Goal: Task Accomplishment & Management: Complete application form

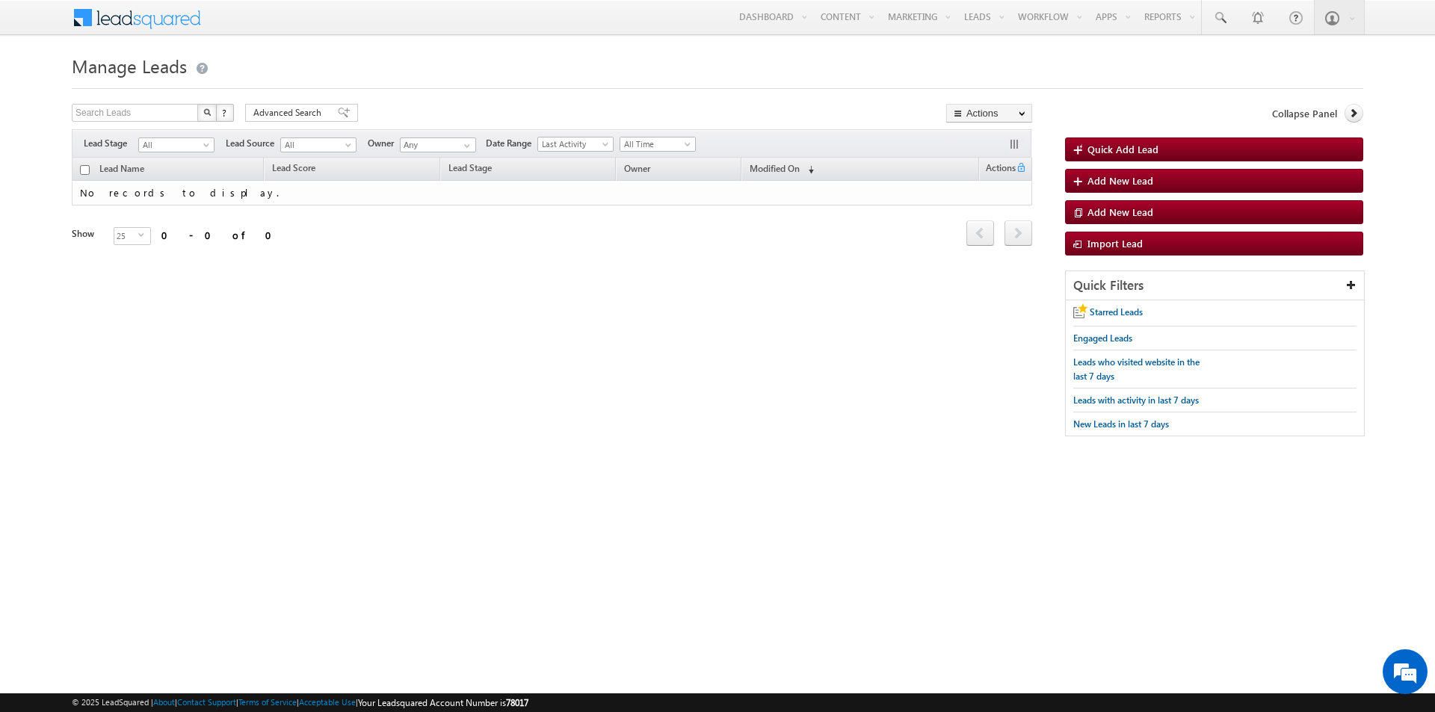
click at [724, 361] on div "Search Leads X ? 0 results found Advanced Search Advanced Search Advanced searc…" at bounding box center [718, 278] width 1292 height 348
click at [1141, 148] on span "Quick Add Lead" at bounding box center [1123, 149] width 71 height 13
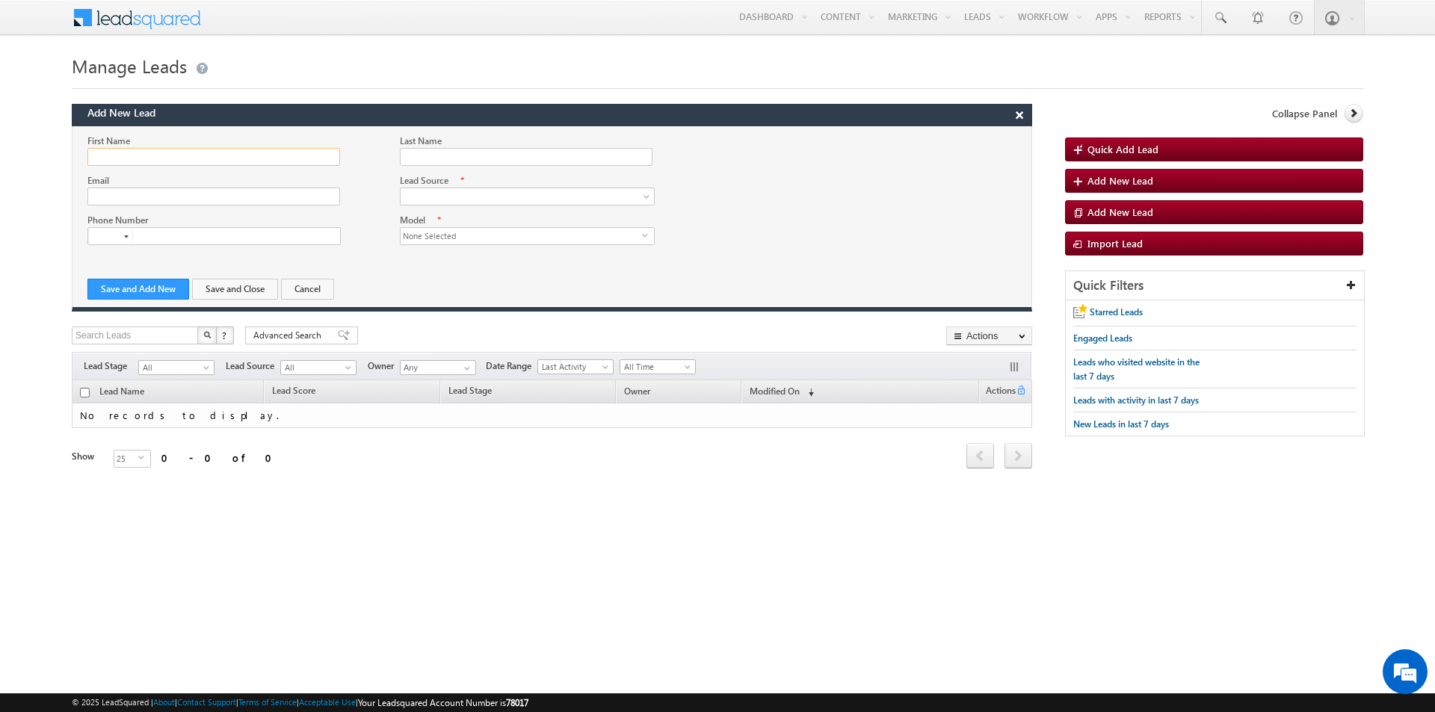
click at [224, 148] on input "First Name" at bounding box center [213, 157] width 253 height 18
type input "V"
type input "Test1"
type input "T"
type input "Test1"
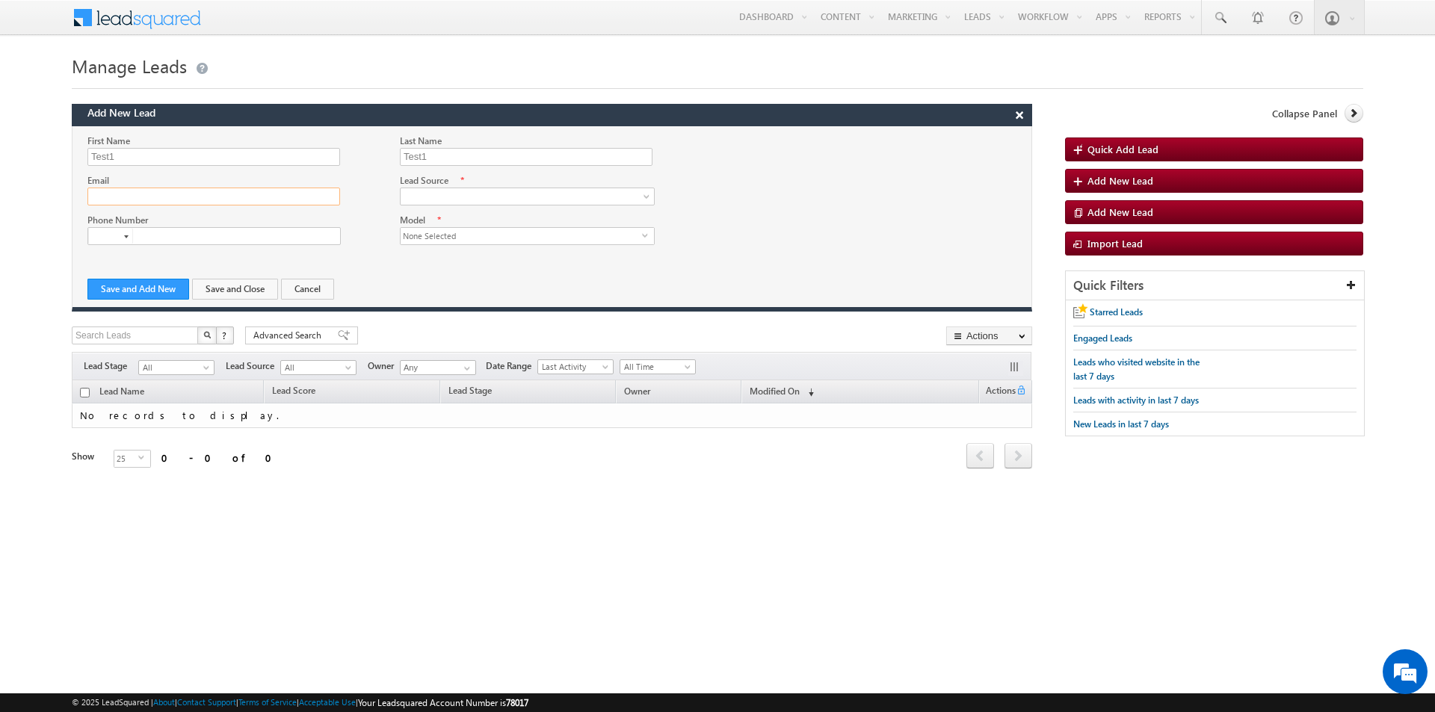
click at [224, 188] on input "Email" at bounding box center [213, 197] width 253 height 18
click at [136, 194] on input "[EMAIL_ADDRESS][DOMAIN_NAME]" at bounding box center [213, 197] width 253 height 18
type input "[EMAIL_ADDRESS][DOMAIN_NAME]"
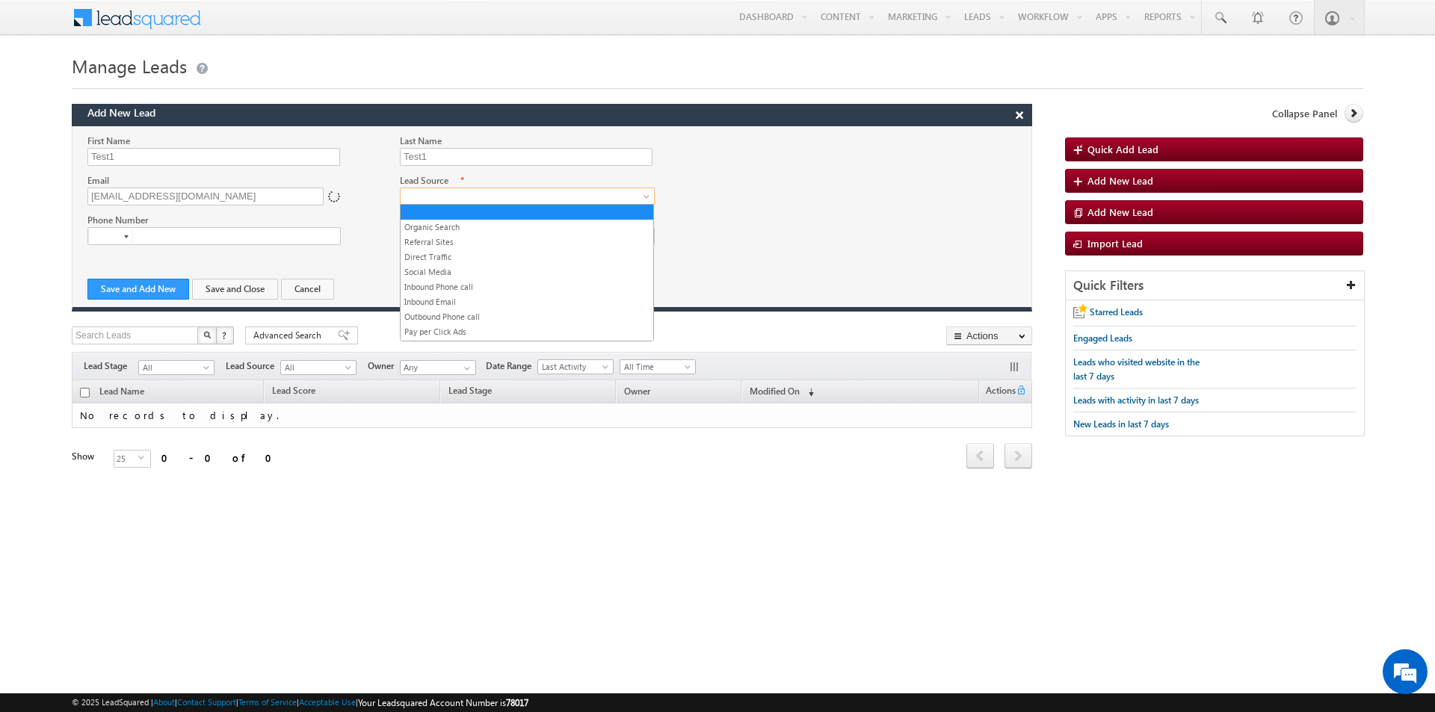
click at [413, 197] on span at bounding box center [523, 196] width 245 height 13
click at [461, 289] on link "Inbound Phone call" at bounding box center [527, 286] width 253 height 13
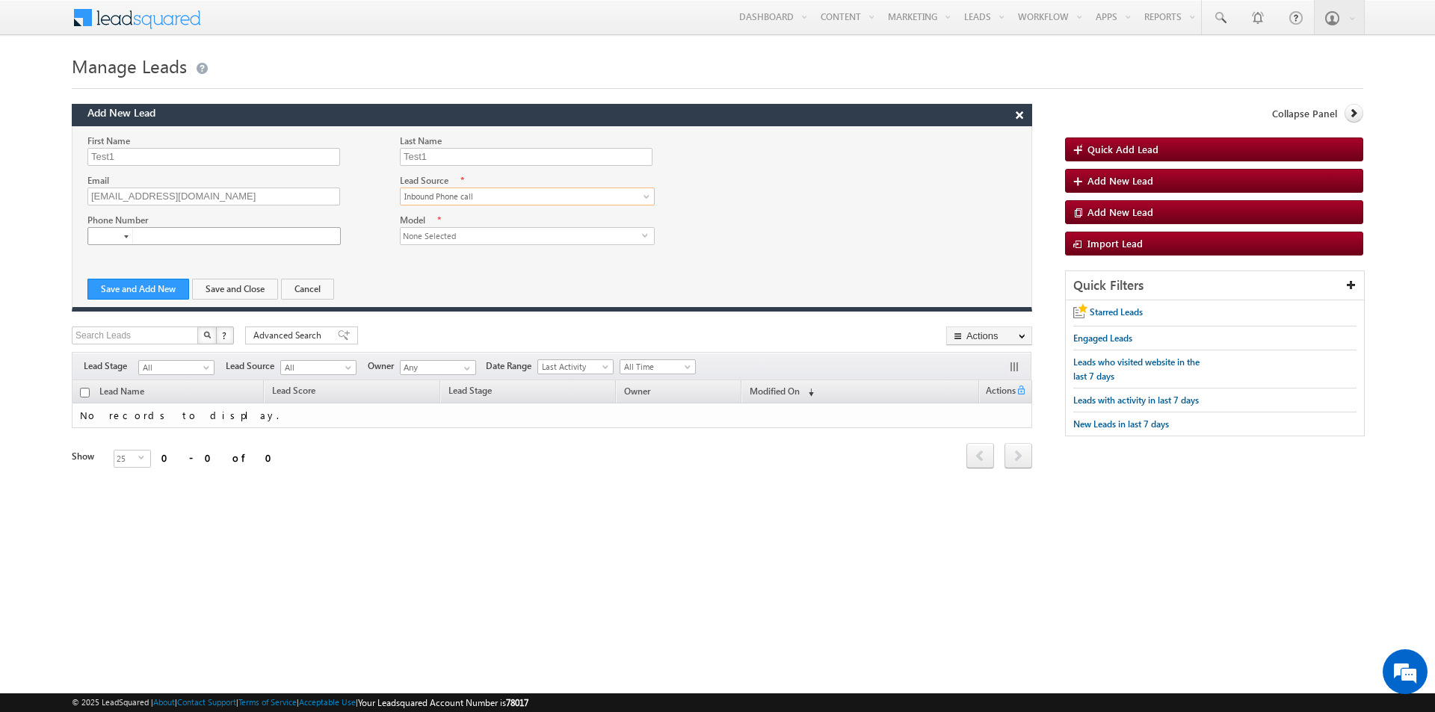
click at [152, 232] on input "text" at bounding box center [213, 236] width 253 height 18
type input "+91"
type input "1111111111"
click at [493, 240] on span "None Selected" at bounding box center [521, 236] width 241 height 16
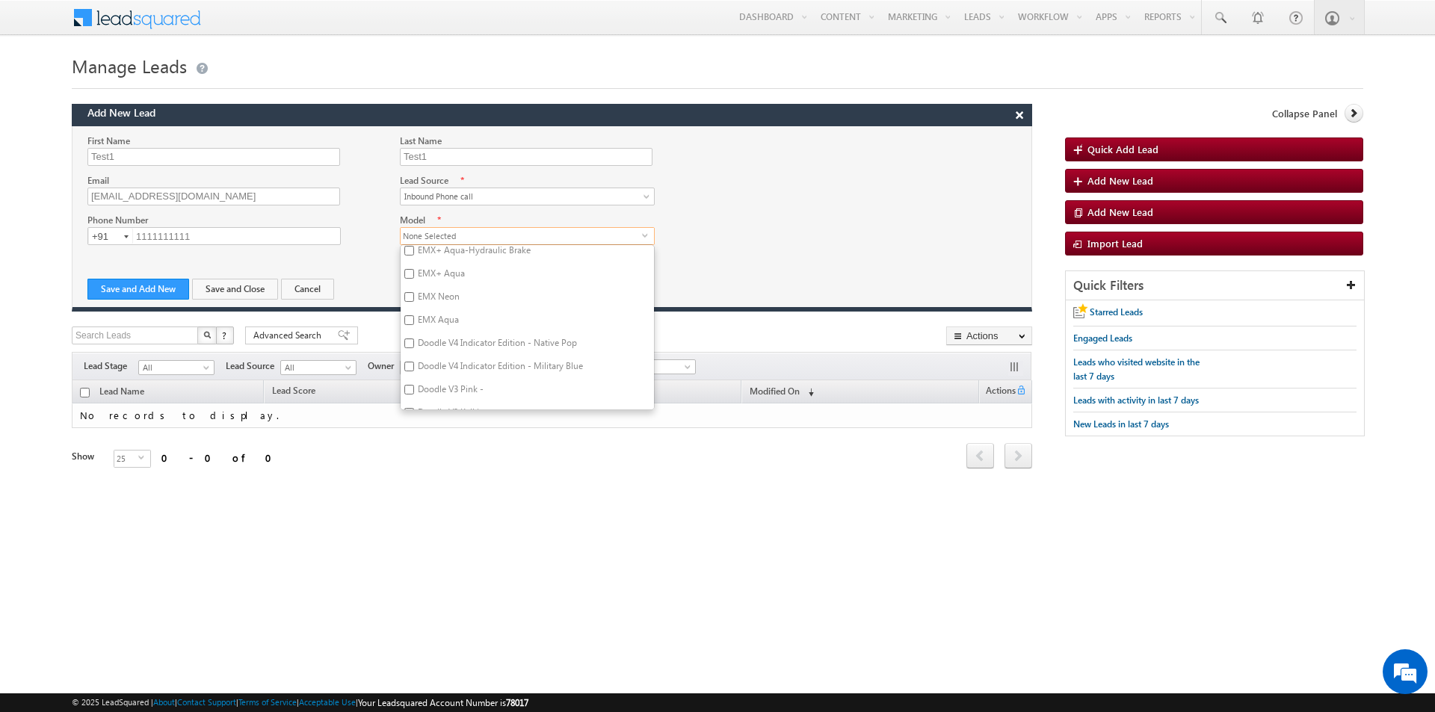
scroll to position [1367, 0]
click at [404, 399] on input "G1 - C Black" at bounding box center [409, 404] width 10 height 10
checkbox input "true"
click at [413, 280] on input "X3 Moonlight Silver" at bounding box center [409, 280] width 10 height 10
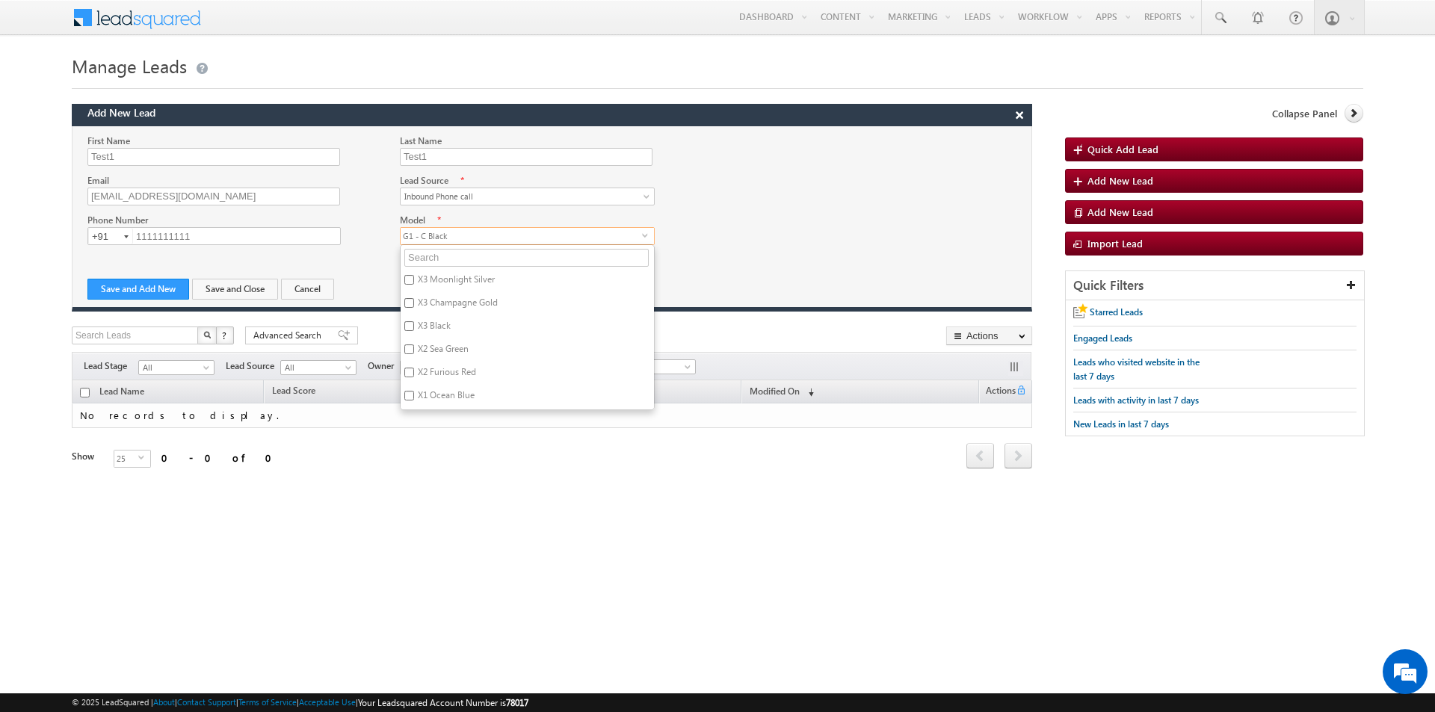
checkbox input "true"
click at [405, 399] on input "G1 - C Black" at bounding box center [409, 404] width 10 height 10
checkbox input "false"
click at [530, 435] on div "Refresh first prev next last 0 - 0 of 0" at bounding box center [552, 449] width 961 height 43
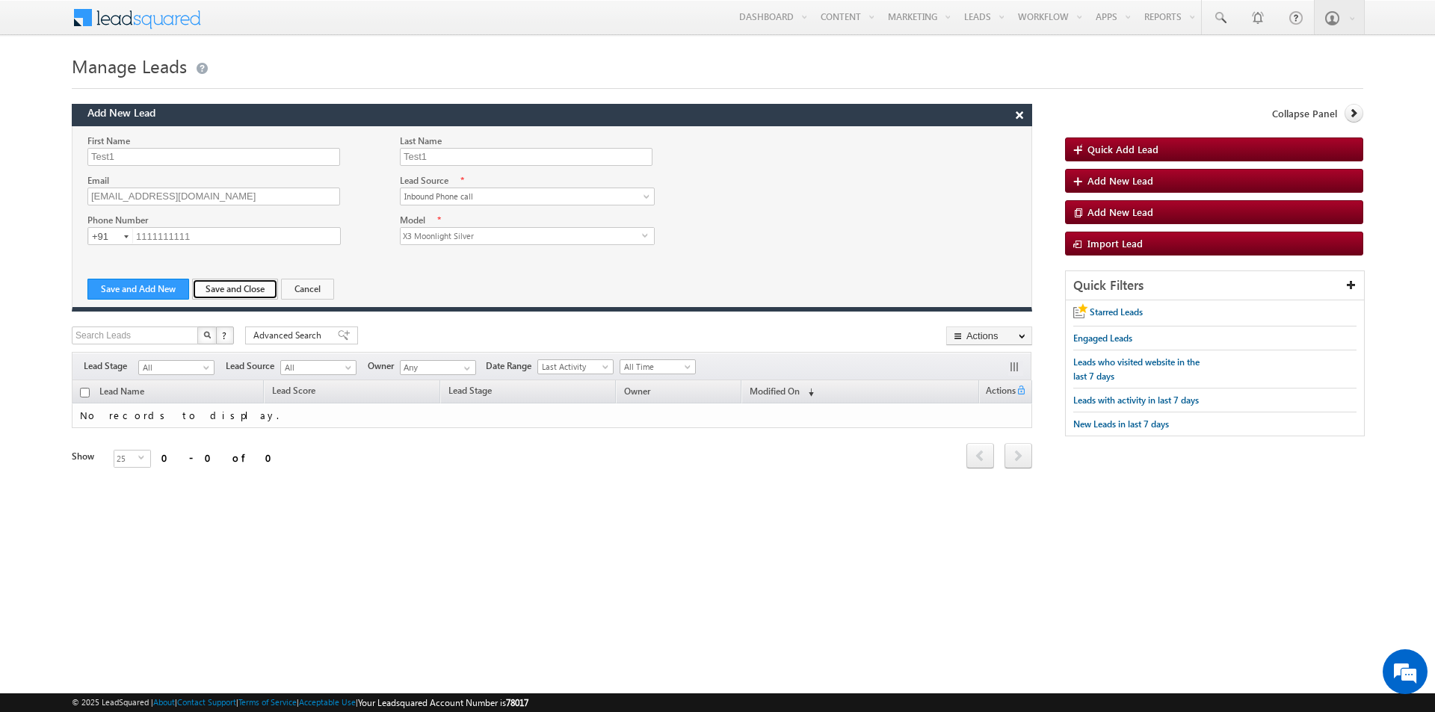
click at [209, 283] on button "Save and Close" at bounding box center [235, 289] width 86 height 21
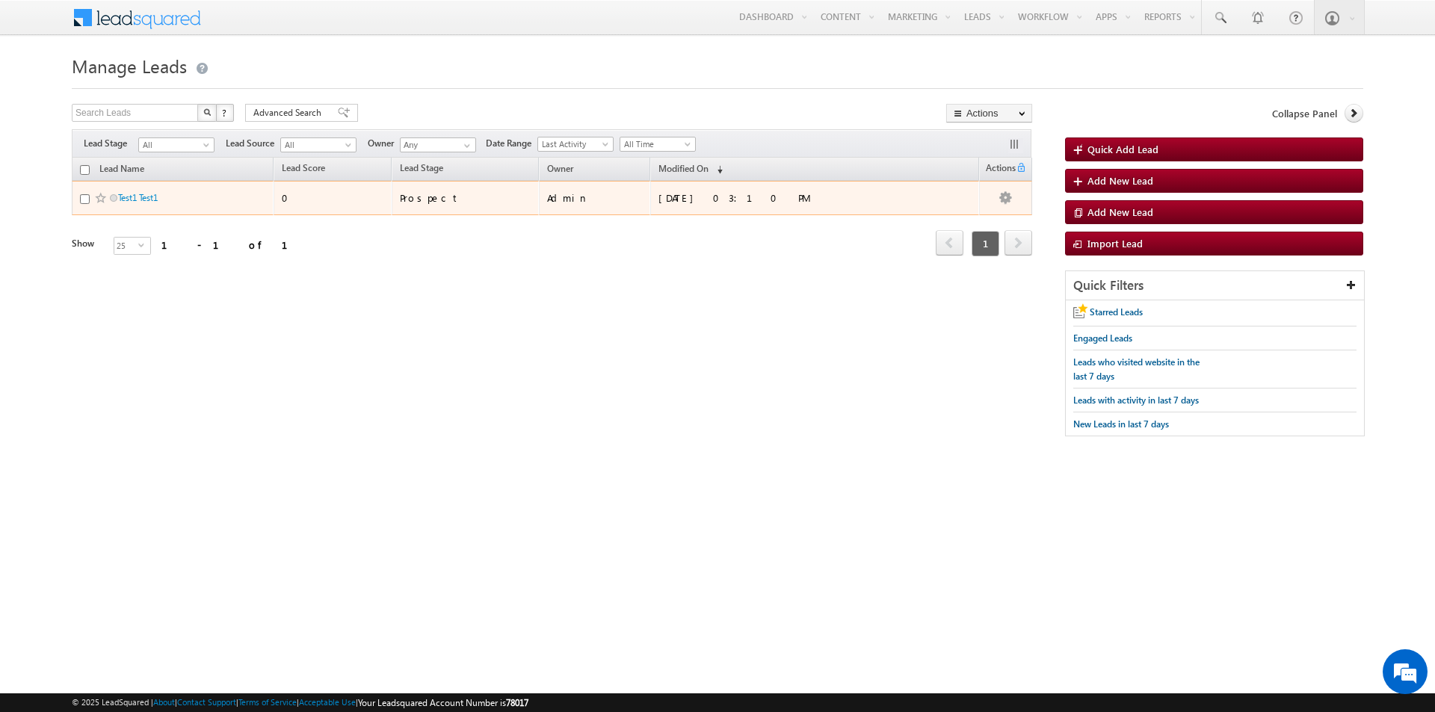
click at [460, 199] on div "Prospect" at bounding box center [466, 197] width 132 height 13
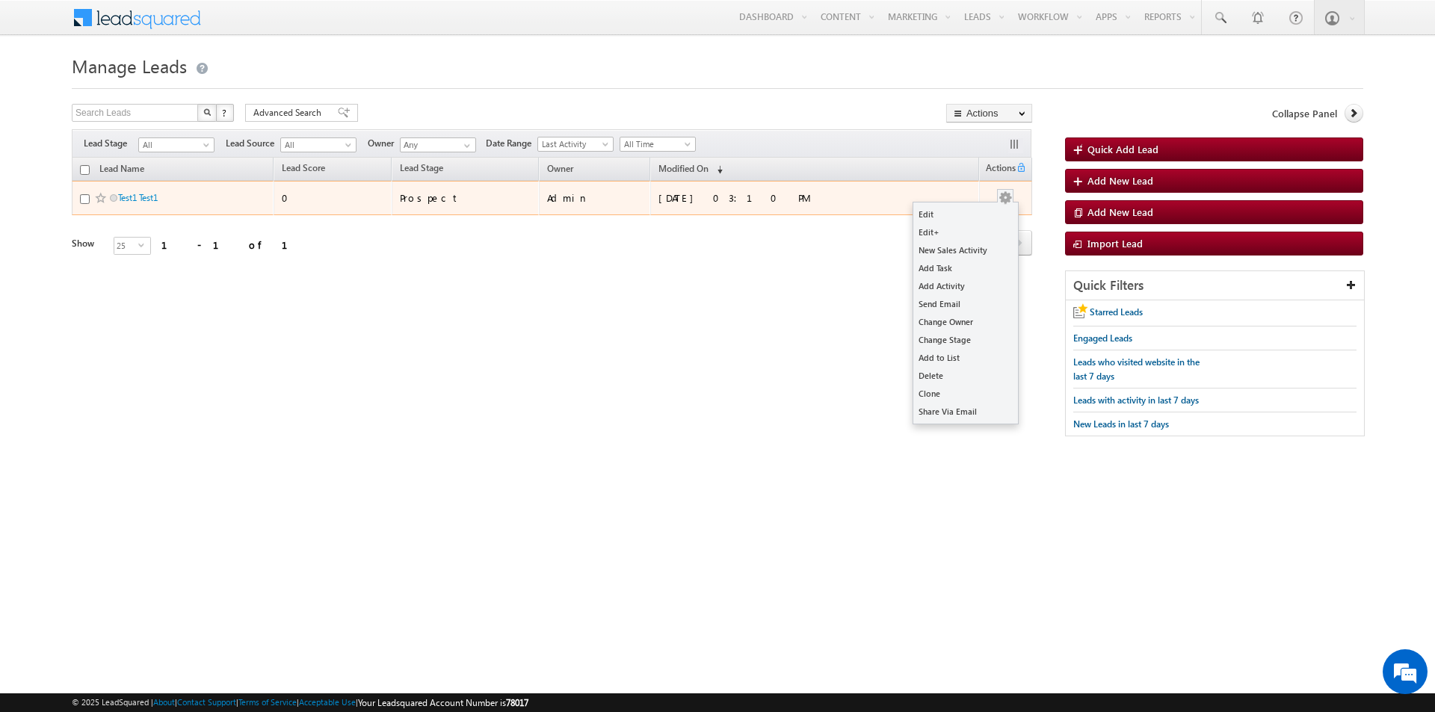
click at [998, 196] on button "button" at bounding box center [1005, 198] width 15 height 15
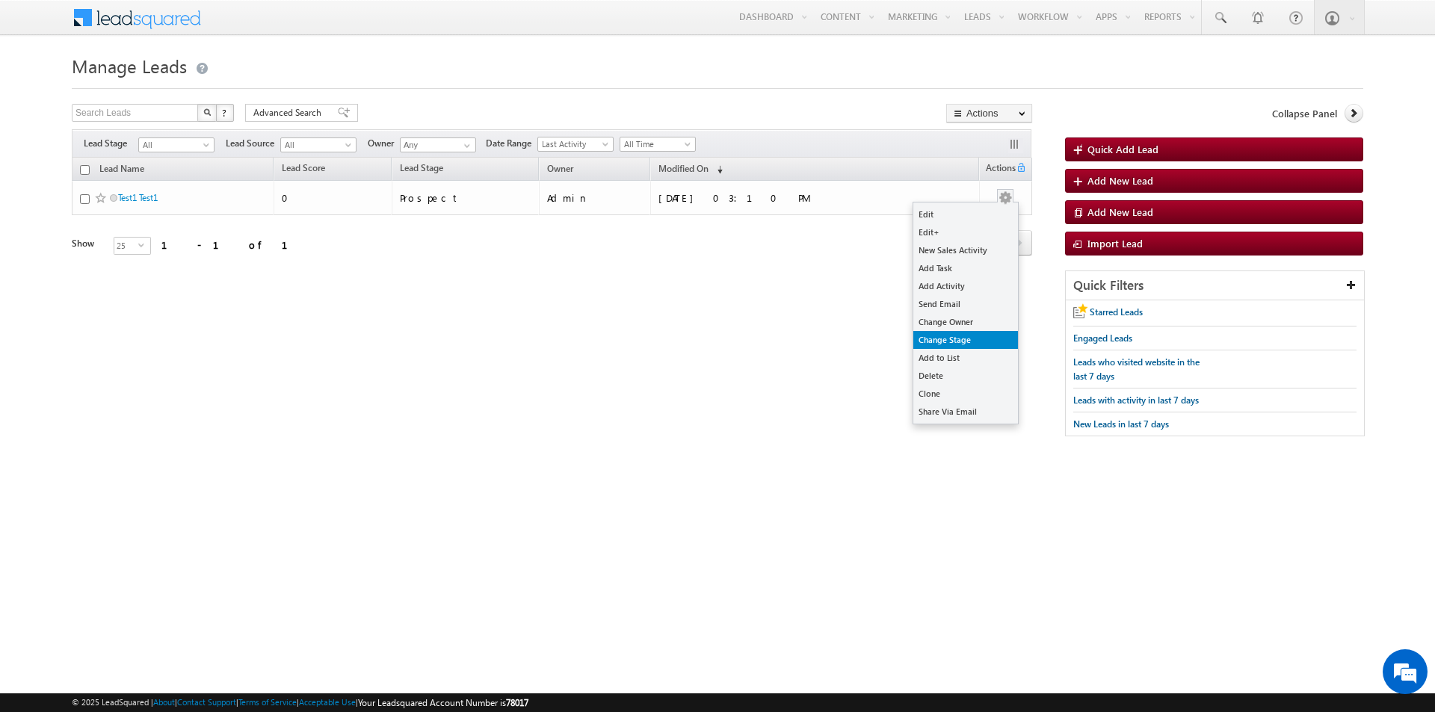
click at [940, 335] on link "Change Stage" at bounding box center [966, 340] width 105 height 18
checkbox input "true"
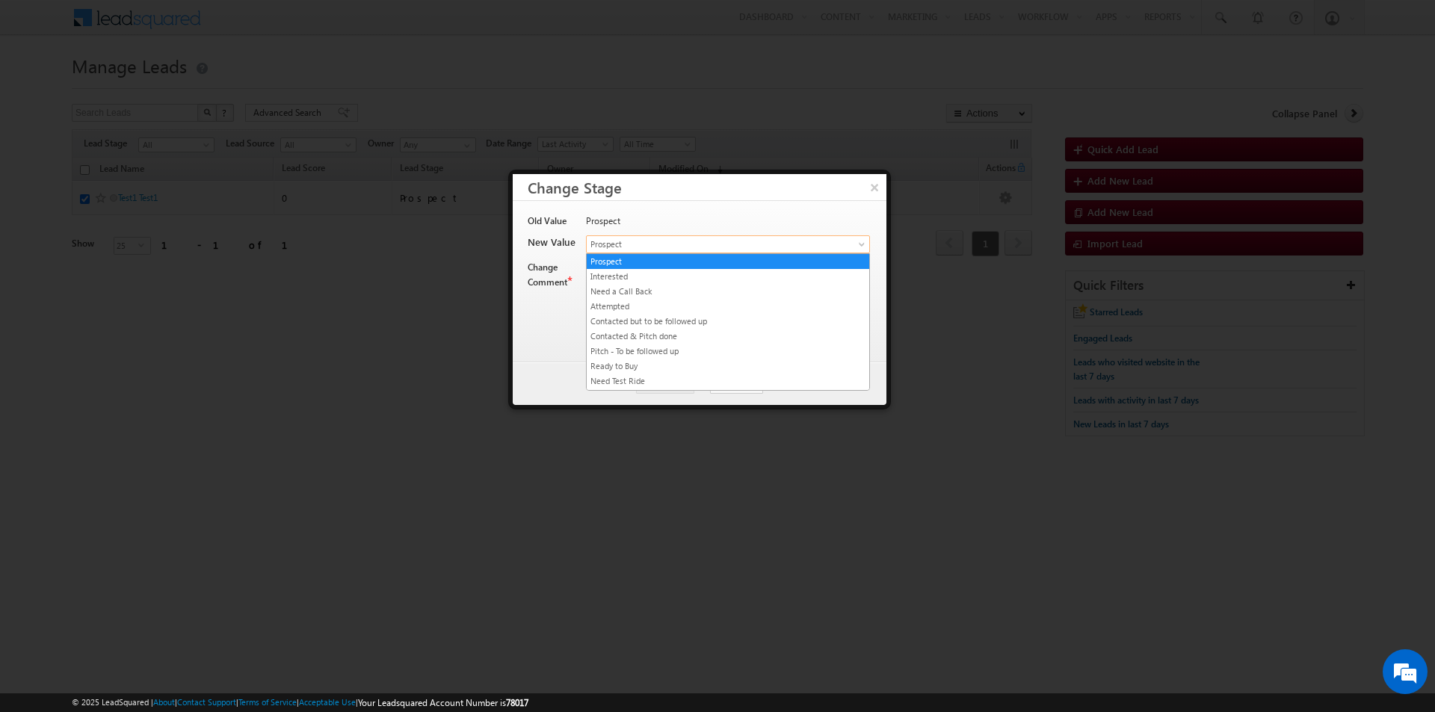
click at [630, 246] on span "Prospect" at bounding box center [710, 244] width 247 height 13
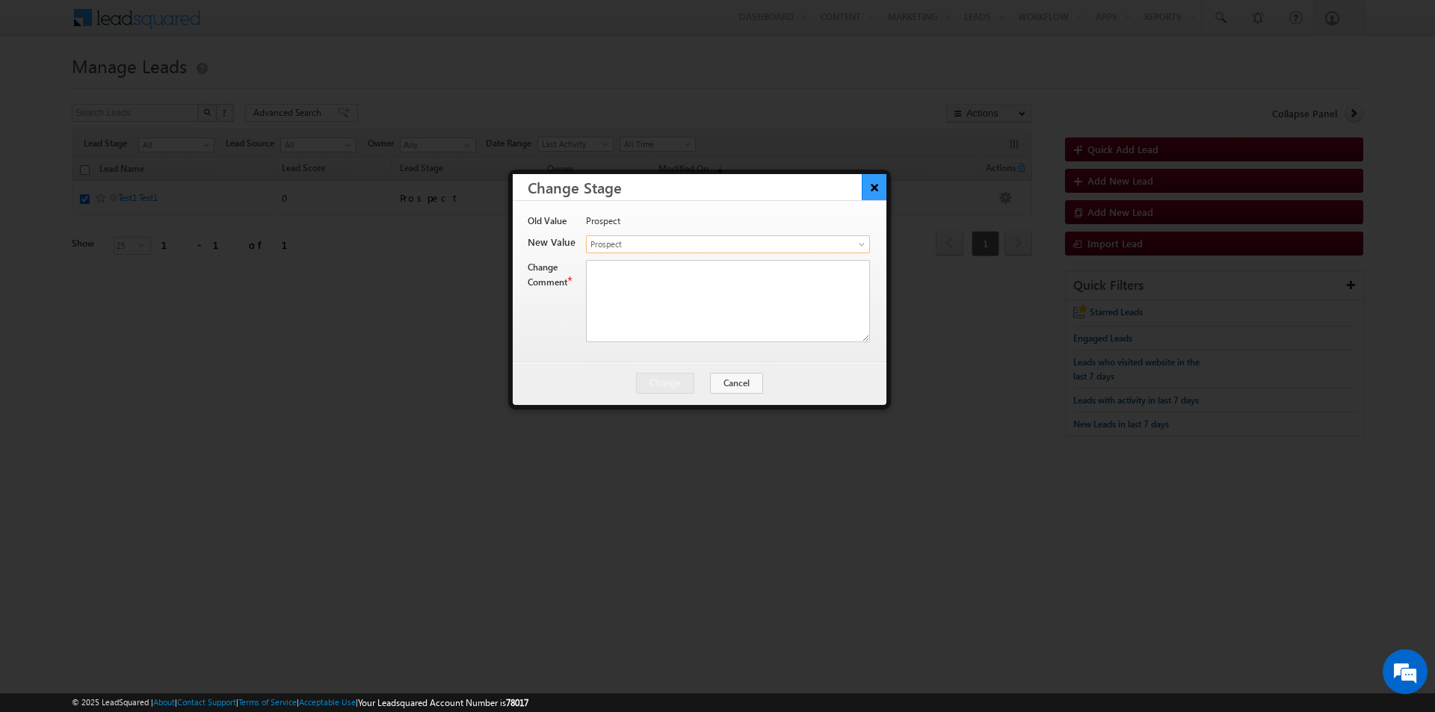
click at [875, 194] on button "×" at bounding box center [874, 187] width 25 height 26
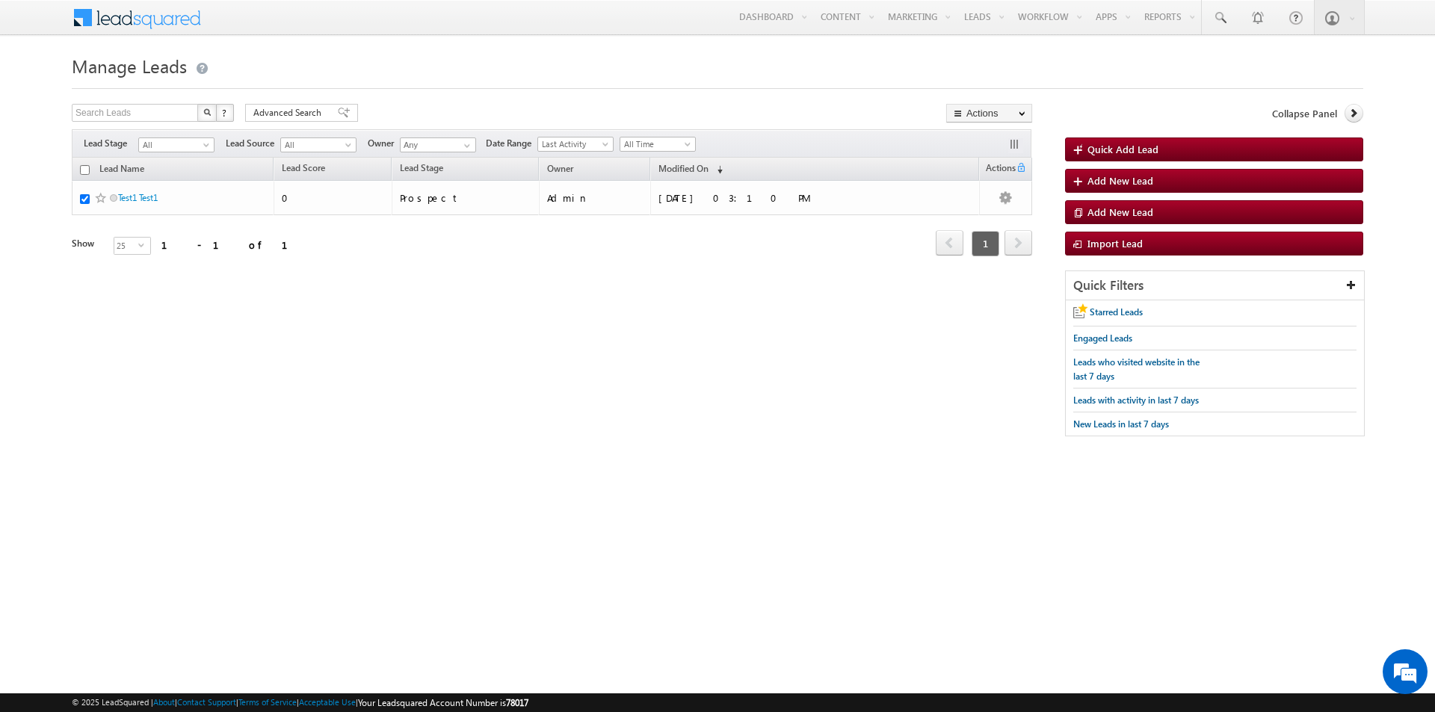
click at [404, 360] on div "Search Leads X ? 1 results found Advanced Search Advanced Search Advanced searc…" at bounding box center [718, 278] width 1292 height 348
click at [352, 138] on link "All" at bounding box center [318, 145] width 76 height 15
click at [219, 173] on th "Lead Name" at bounding box center [173, 169] width 202 height 23
click at [211, 146] on span at bounding box center [208, 148] width 12 height 12
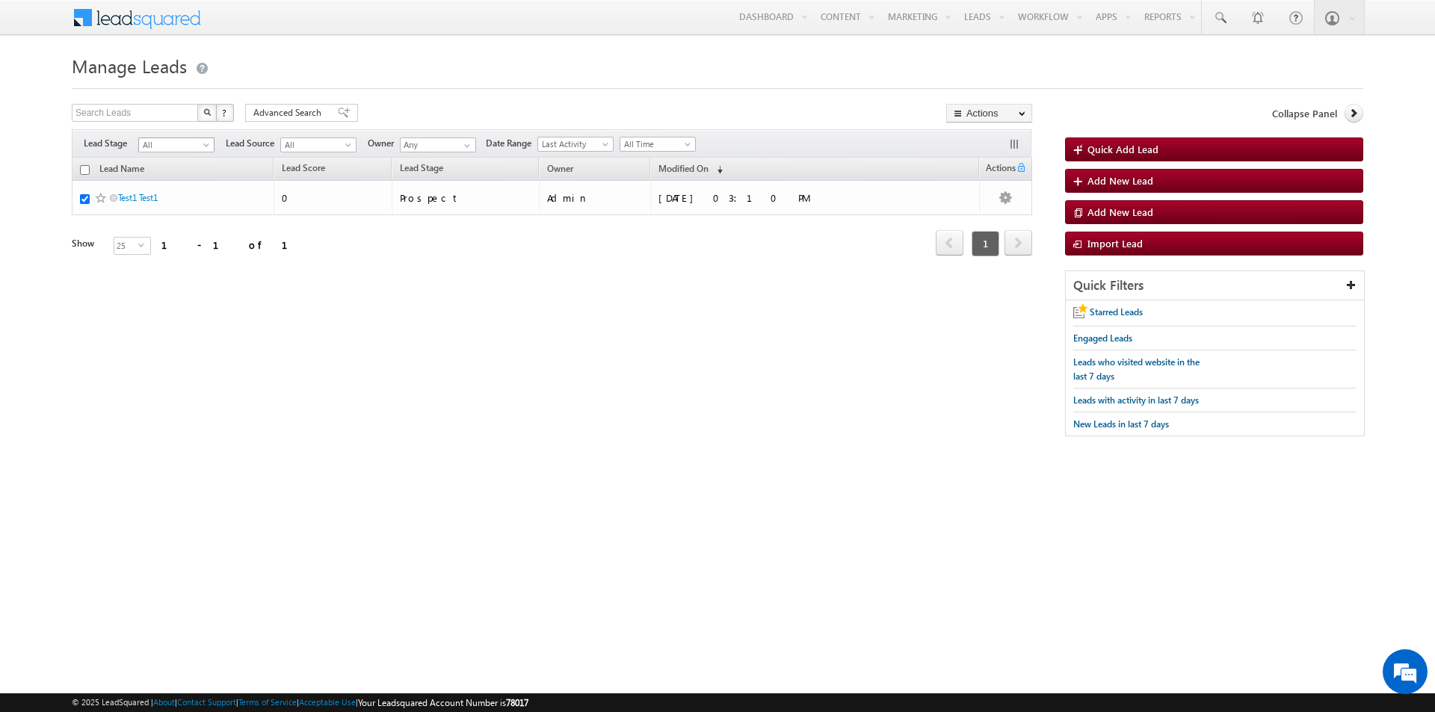
click at [211, 146] on span at bounding box center [208, 148] width 12 height 12
click at [354, 145] on span at bounding box center [350, 148] width 12 height 12
click at [466, 144] on span at bounding box center [467, 146] width 12 height 12
click at [467, 144] on span at bounding box center [467, 146] width 12 height 12
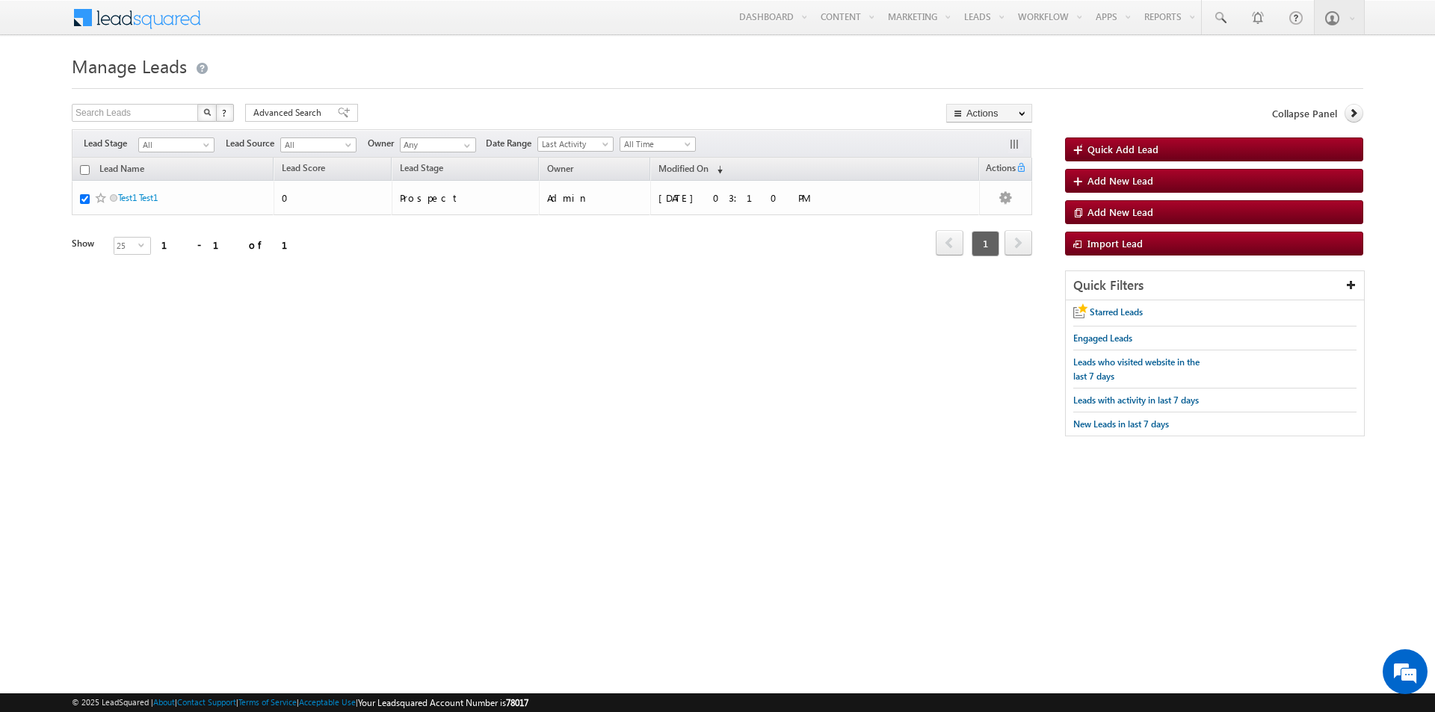
drag, startPoint x: 1112, startPoint y: 146, endPoint x: 1017, endPoint y: 189, distance: 103.7
click at [1112, 147] on span "Quick Add Lead" at bounding box center [1123, 149] width 71 height 13
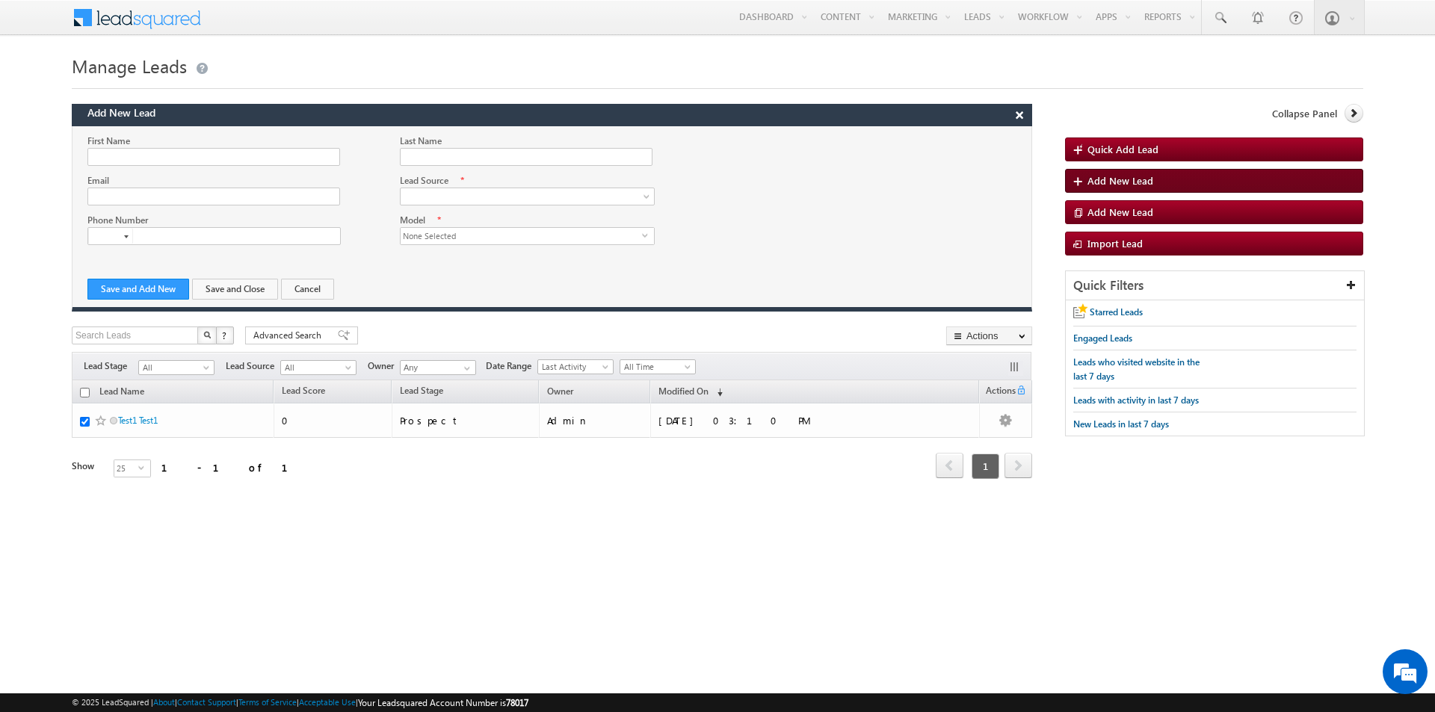
click at [1126, 181] on span "Add New Lead" at bounding box center [1121, 180] width 66 height 13
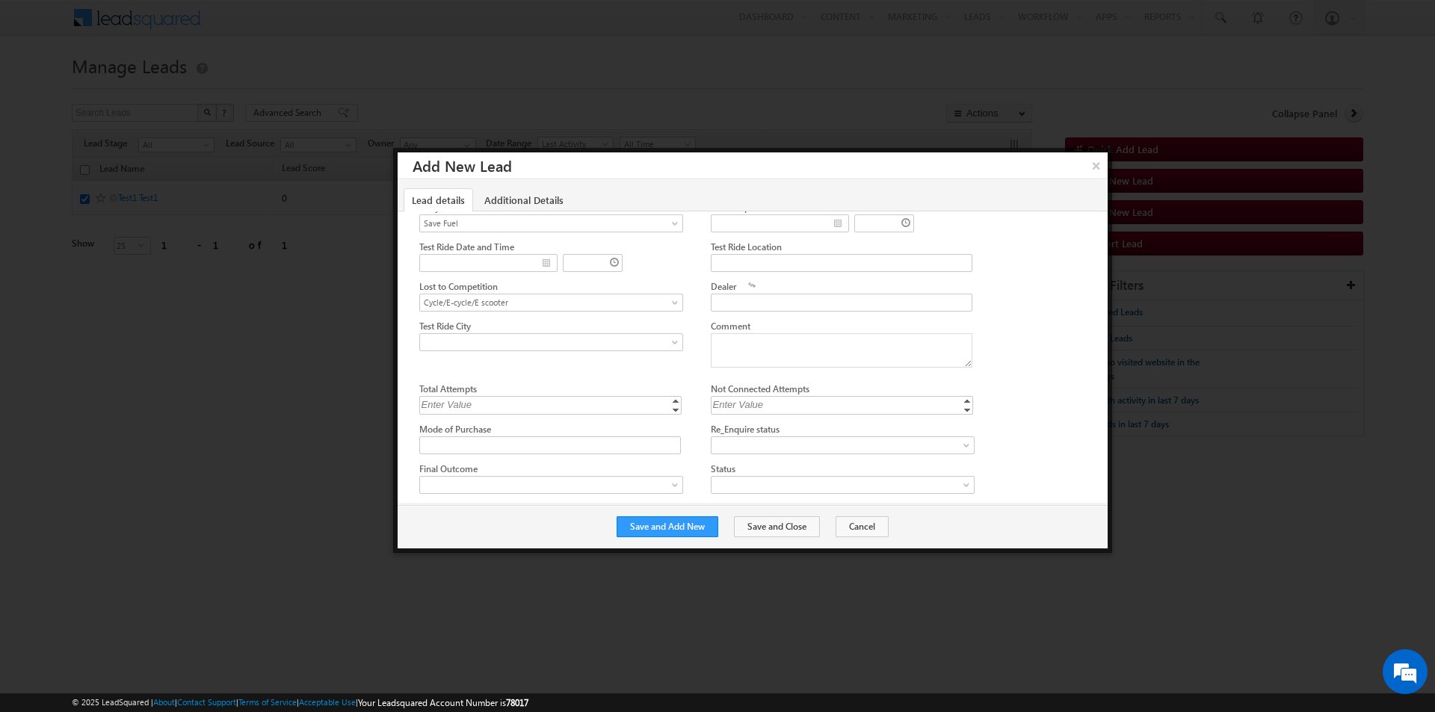
scroll to position [614, 0]
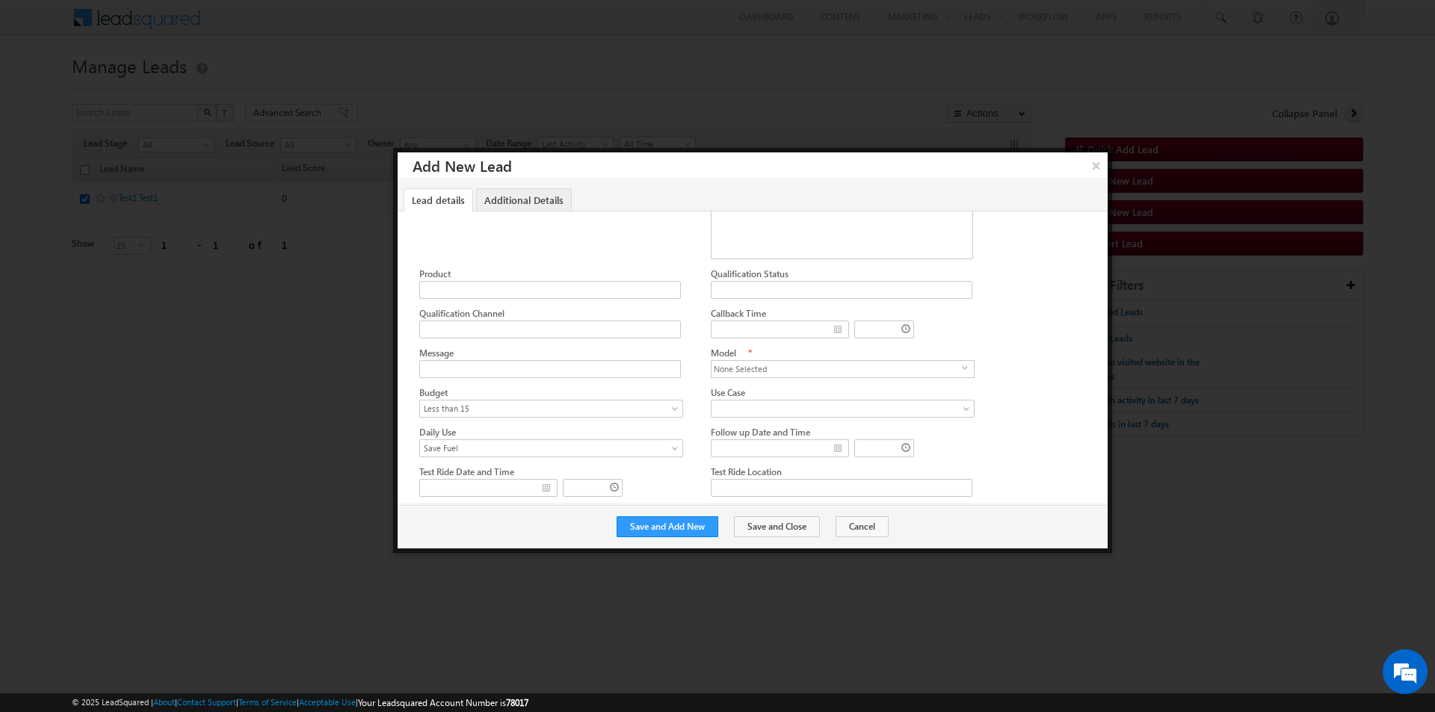
click at [532, 200] on link "Additional Details" at bounding box center [524, 199] width 96 height 23
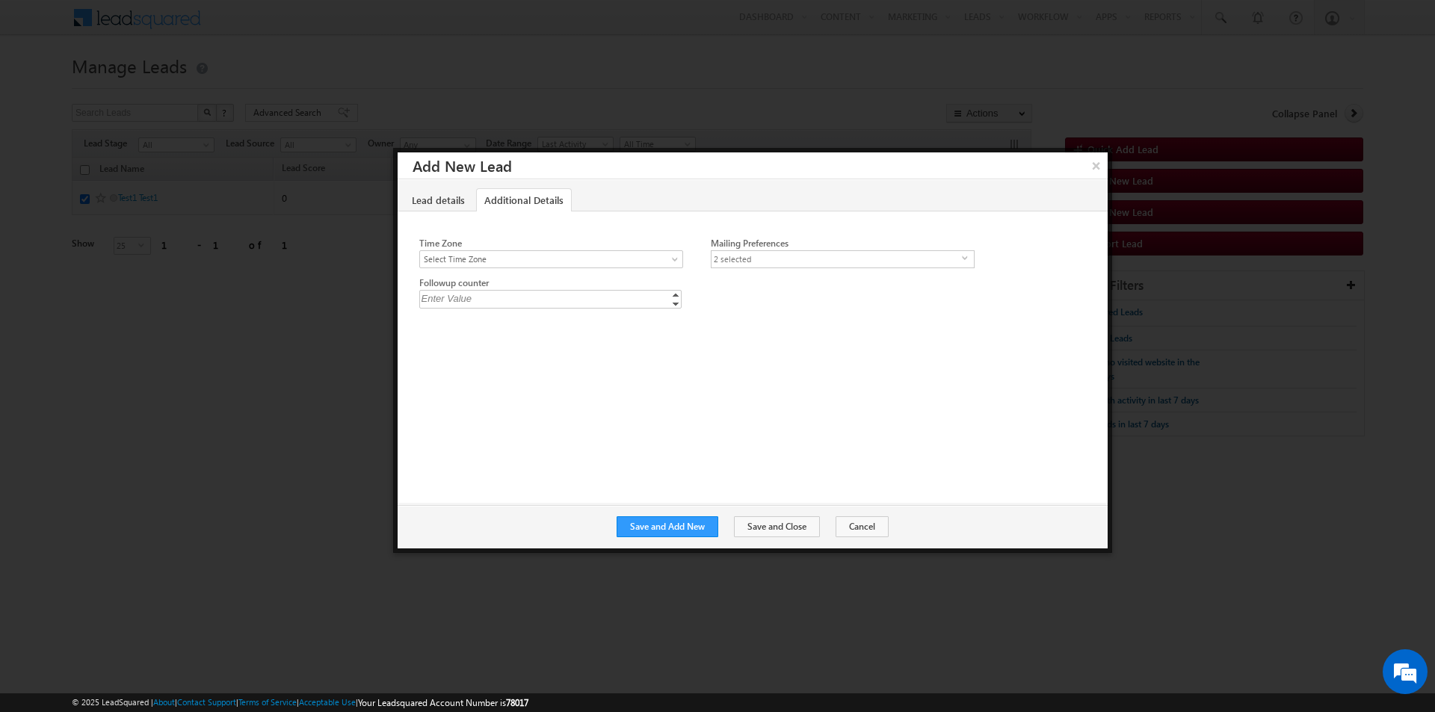
scroll to position [0, 0]
click at [437, 197] on link "Lead details" at bounding box center [439, 199] width 70 height 23
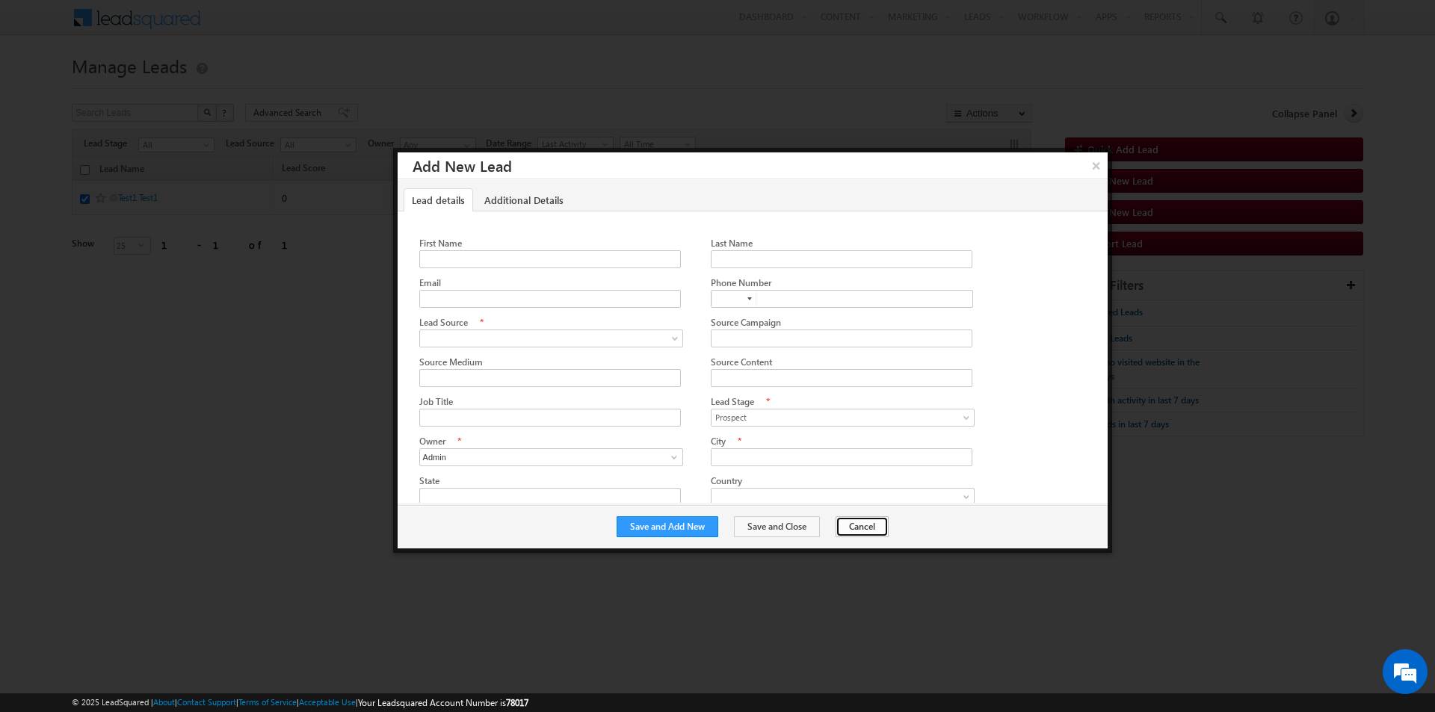
click at [840, 519] on button "Cancel" at bounding box center [862, 527] width 53 height 21
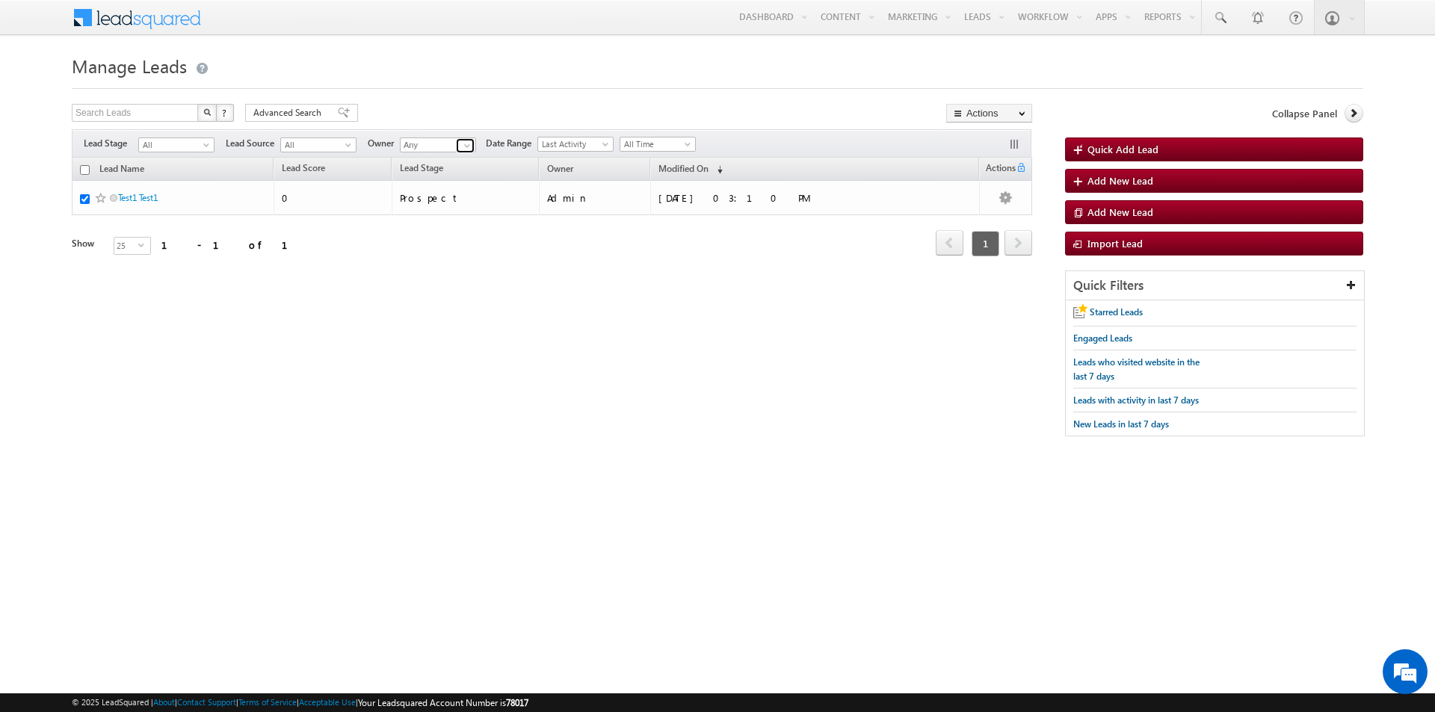
click at [464, 149] on span at bounding box center [467, 146] width 12 height 12
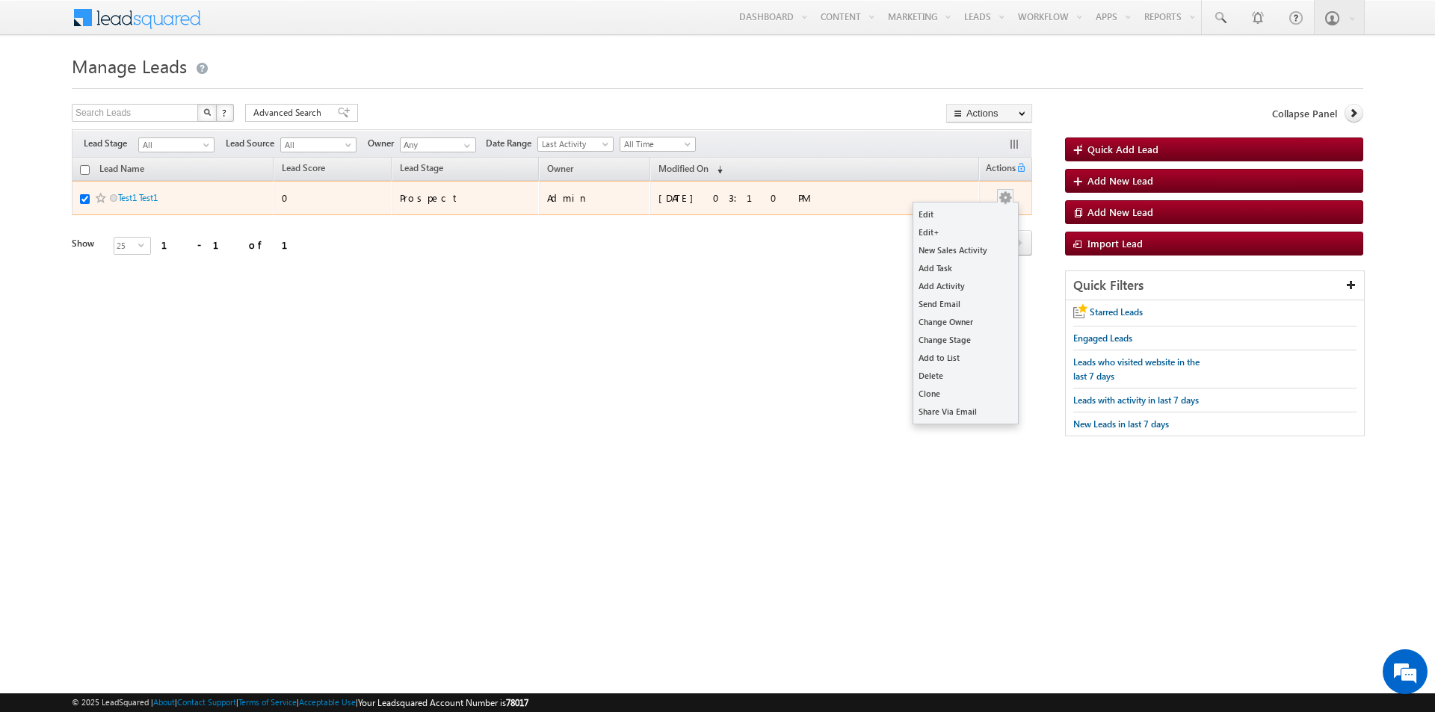
click at [1007, 194] on button "button" at bounding box center [1005, 198] width 15 height 15
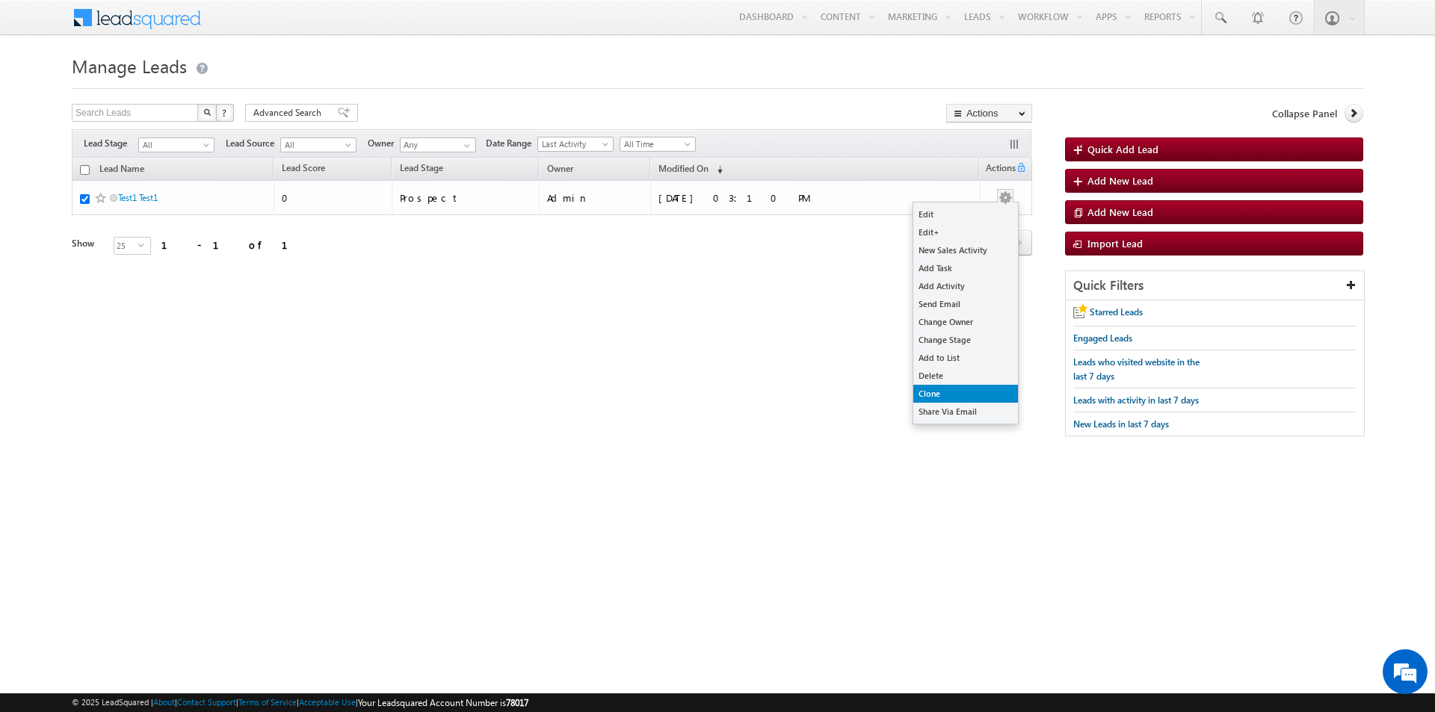
click at [963, 395] on link "Clone" at bounding box center [966, 394] width 105 height 18
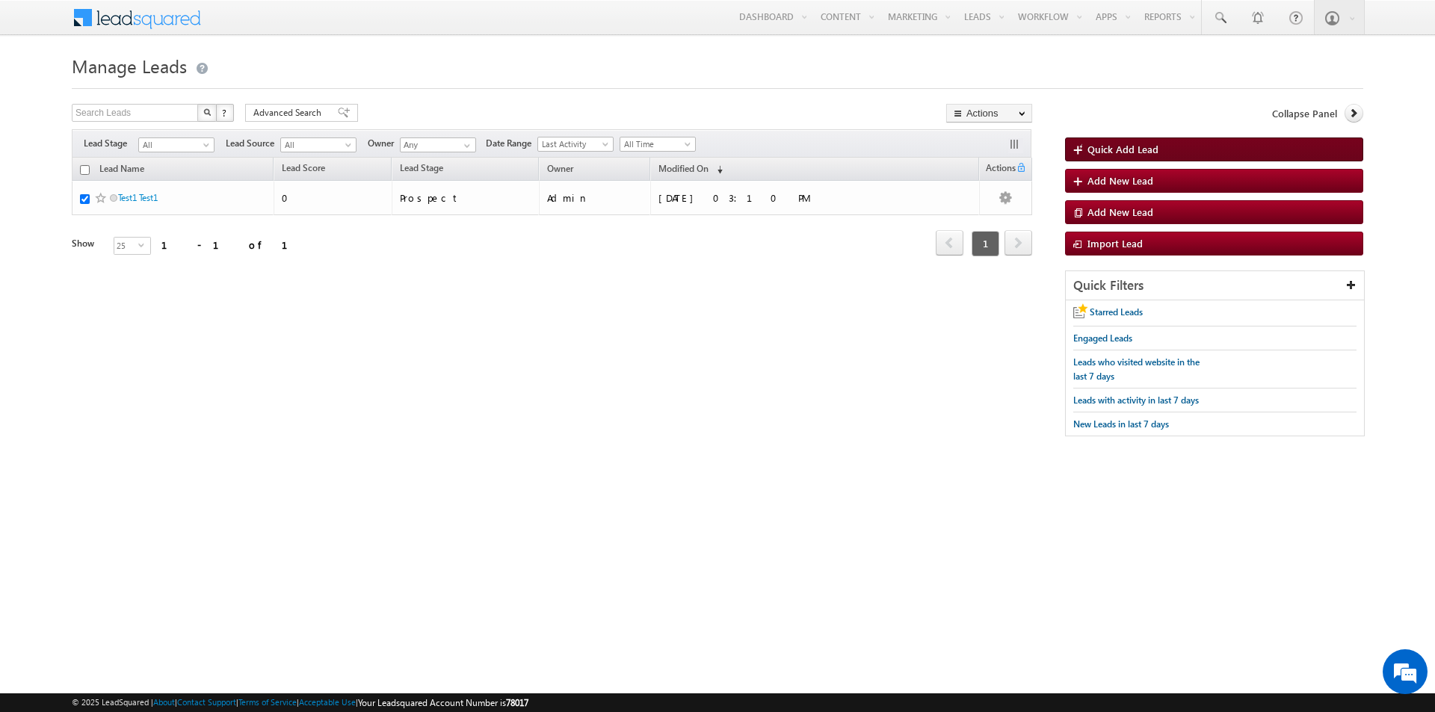
click at [1129, 141] on link "Quick Add Lead" at bounding box center [1214, 150] width 298 height 24
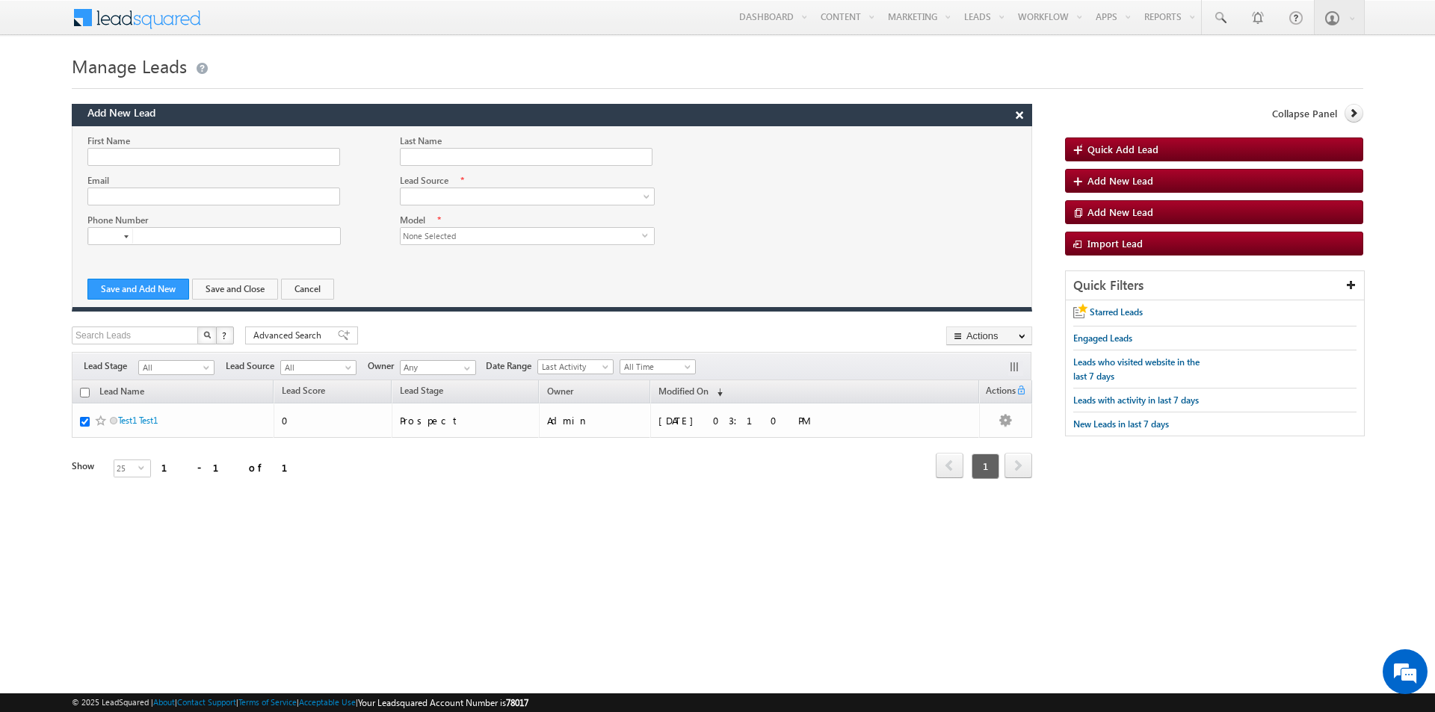
click at [444, 230] on span "None Selected" at bounding box center [521, 236] width 241 height 16
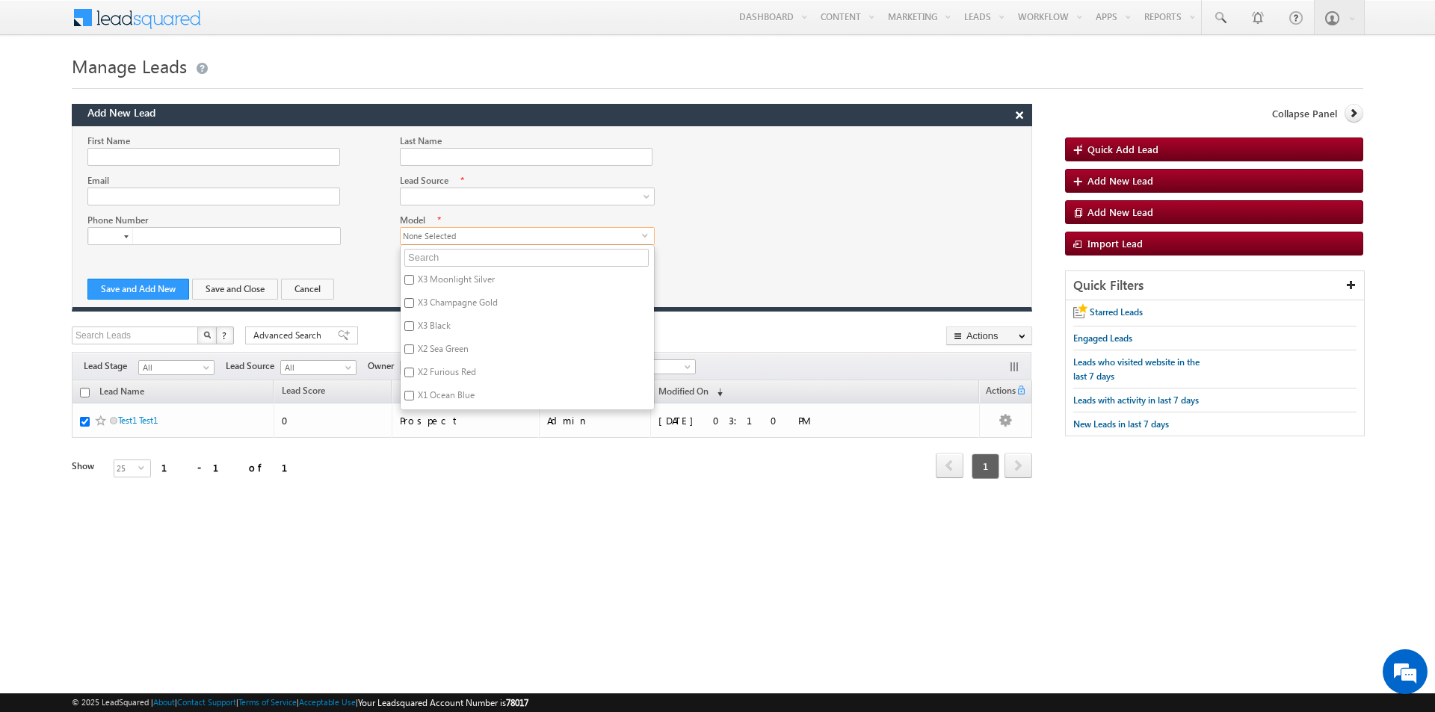
click at [795, 200] on div at bounding box center [552, 193] width 959 height 40
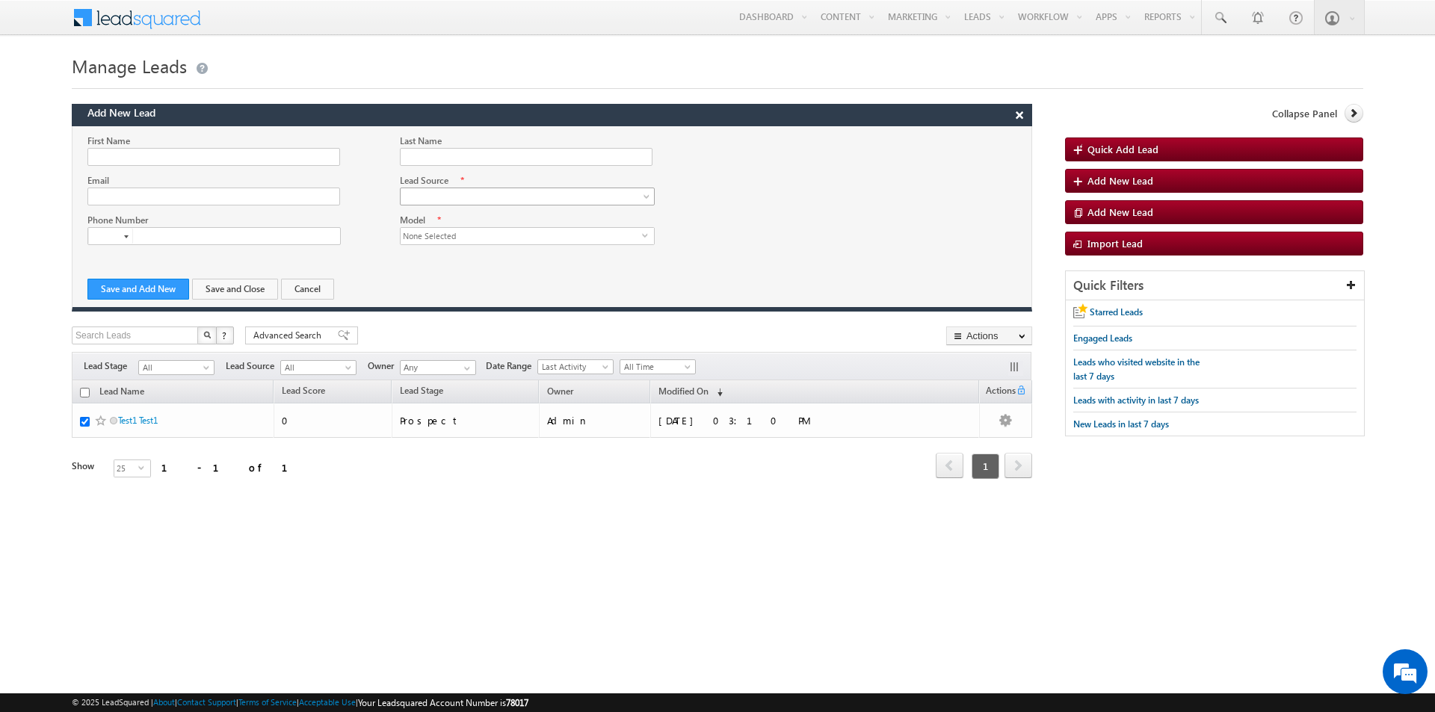
click at [498, 193] on span at bounding box center [523, 196] width 245 height 13
click at [1119, 239] on span "Import Lead" at bounding box center [1115, 243] width 55 height 13
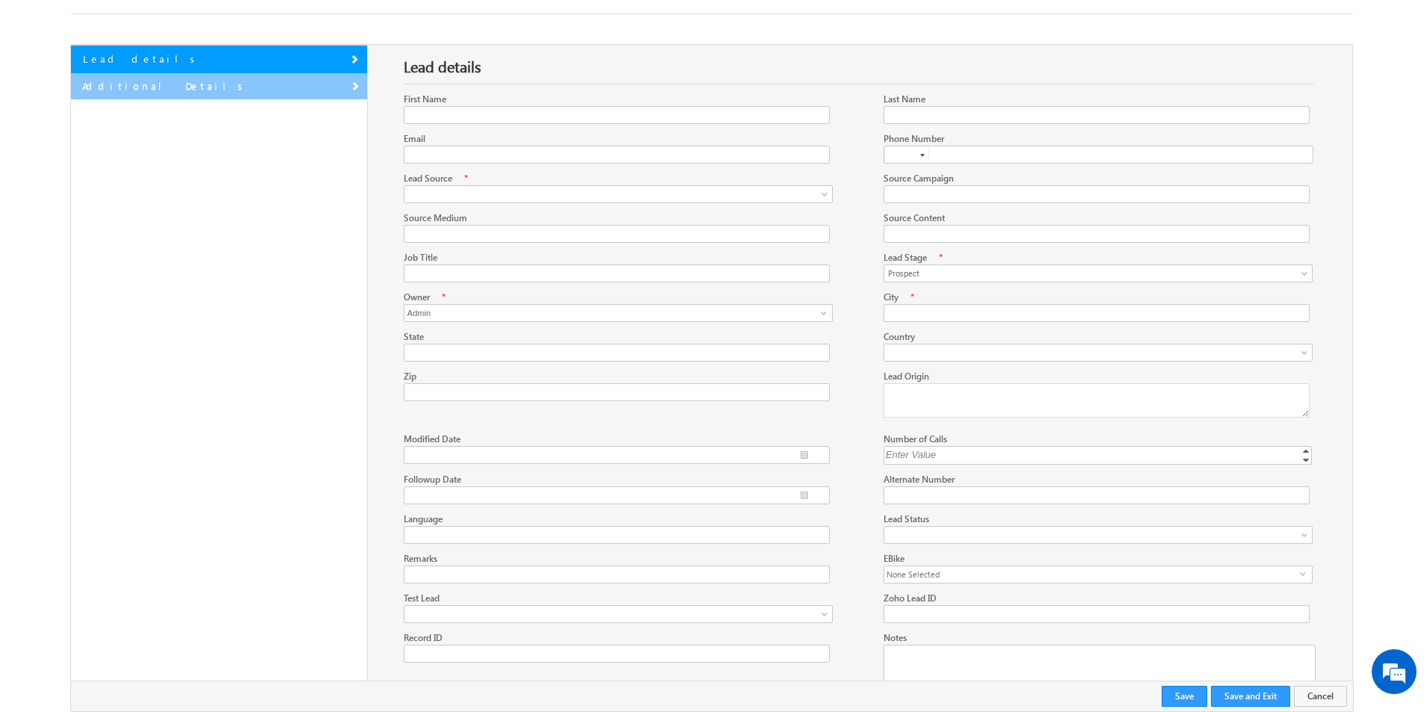
click at [238, 91] on link "Additional Details" at bounding box center [219, 86] width 296 height 27
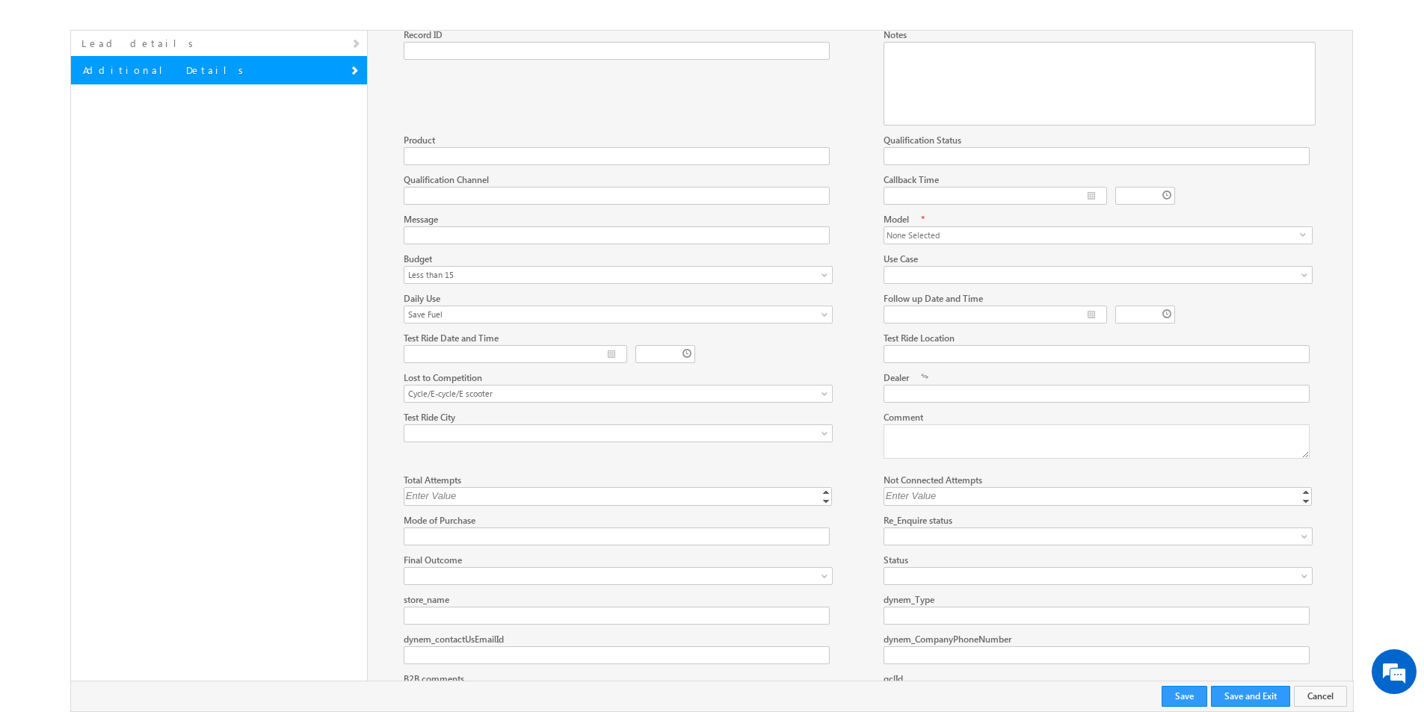
scroll to position [620, 0]
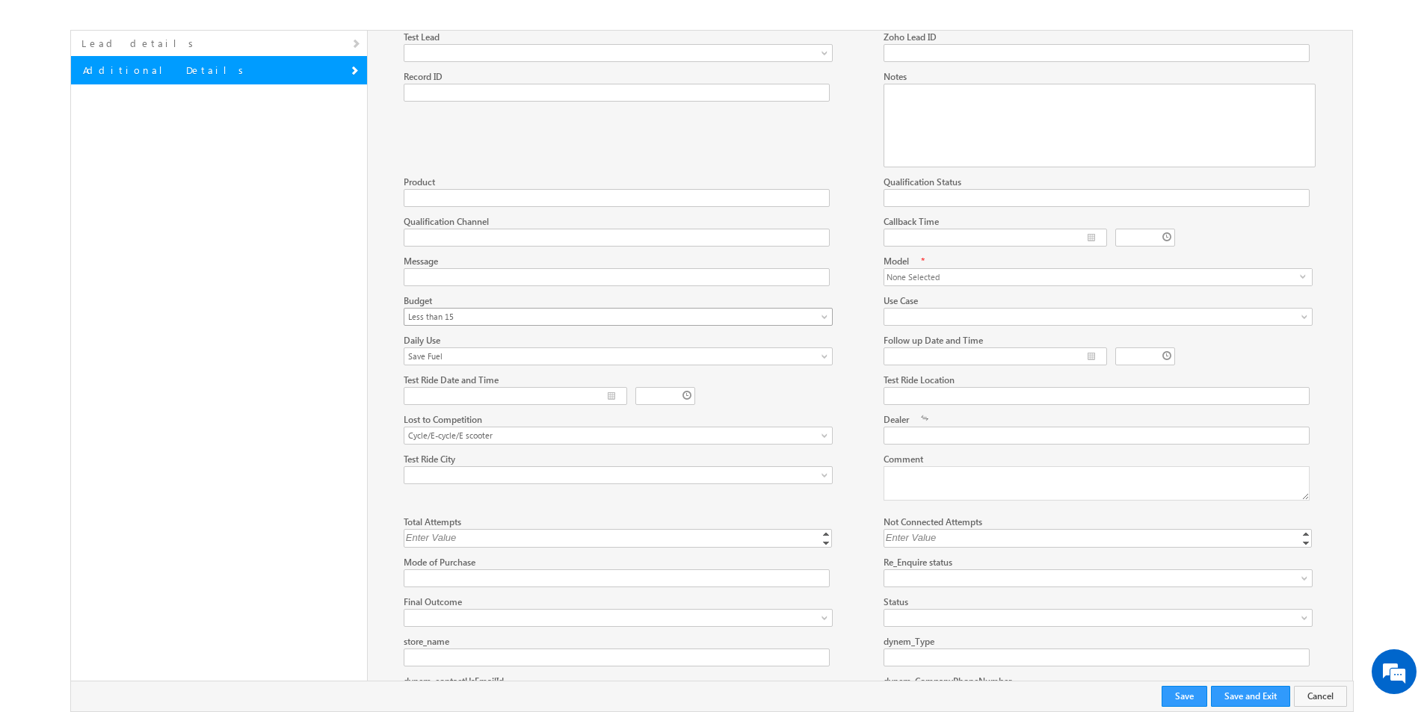
click at [696, 310] on span "Less than 15" at bounding box center [609, 316] width 410 height 13
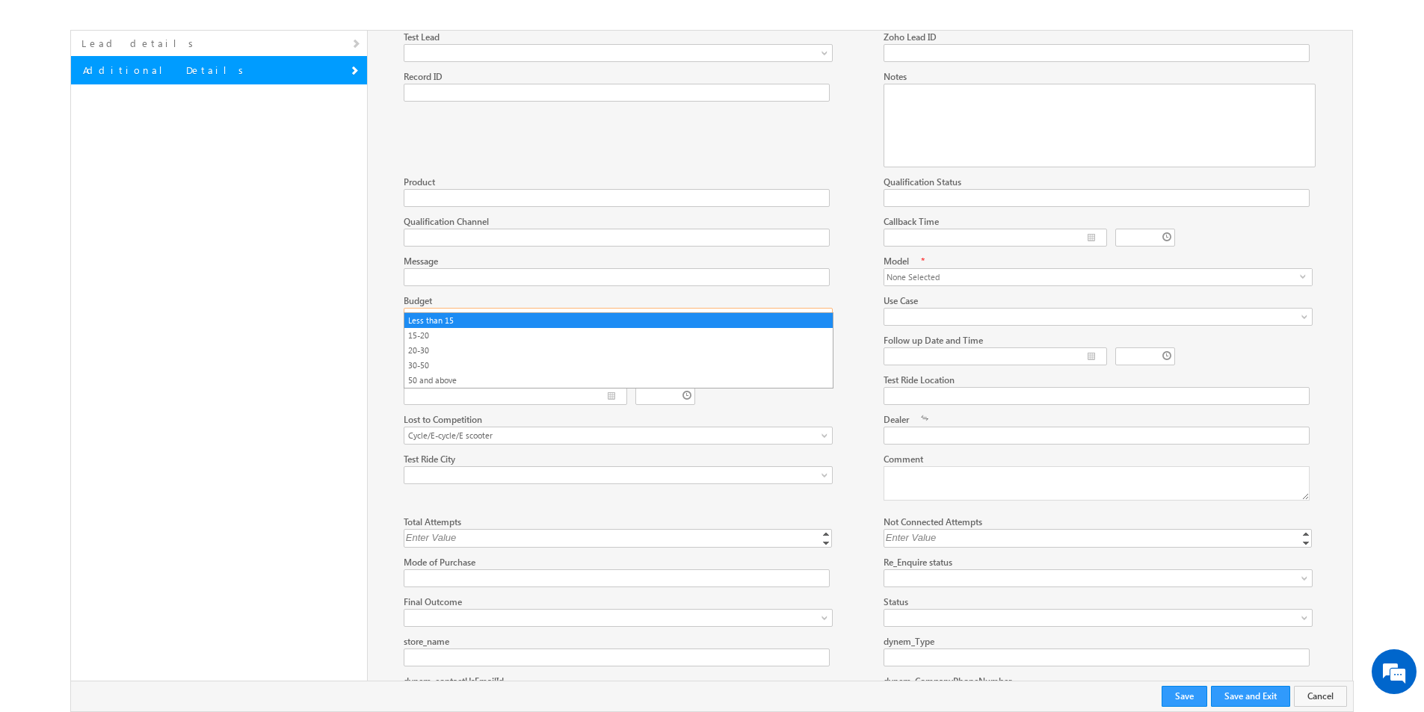
scroll to position [0, 0]
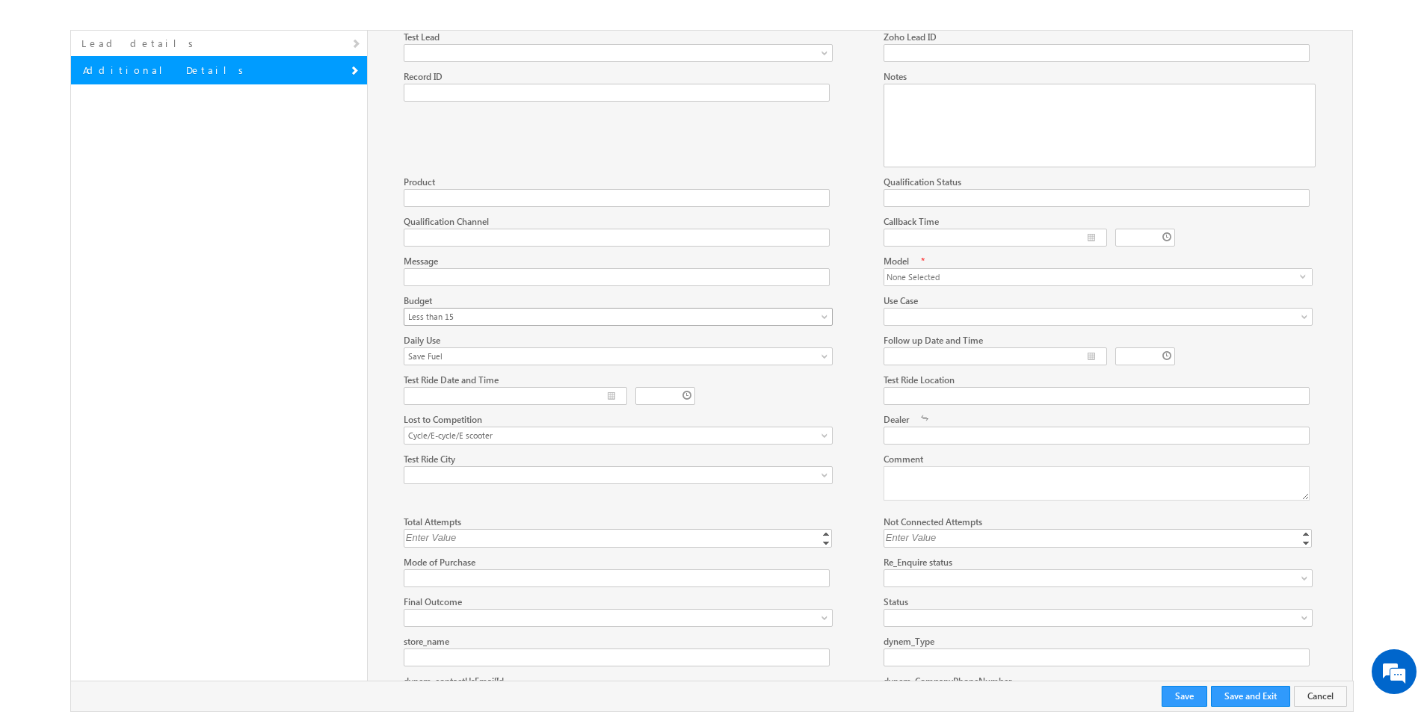
click at [696, 310] on span "Less than 15" at bounding box center [609, 316] width 410 height 13
click at [624, 355] on div at bounding box center [904, 353] width 1000 height 40
click at [629, 350] on span "Save Fuel" at bounding box center [609, 356] width 410 height 13
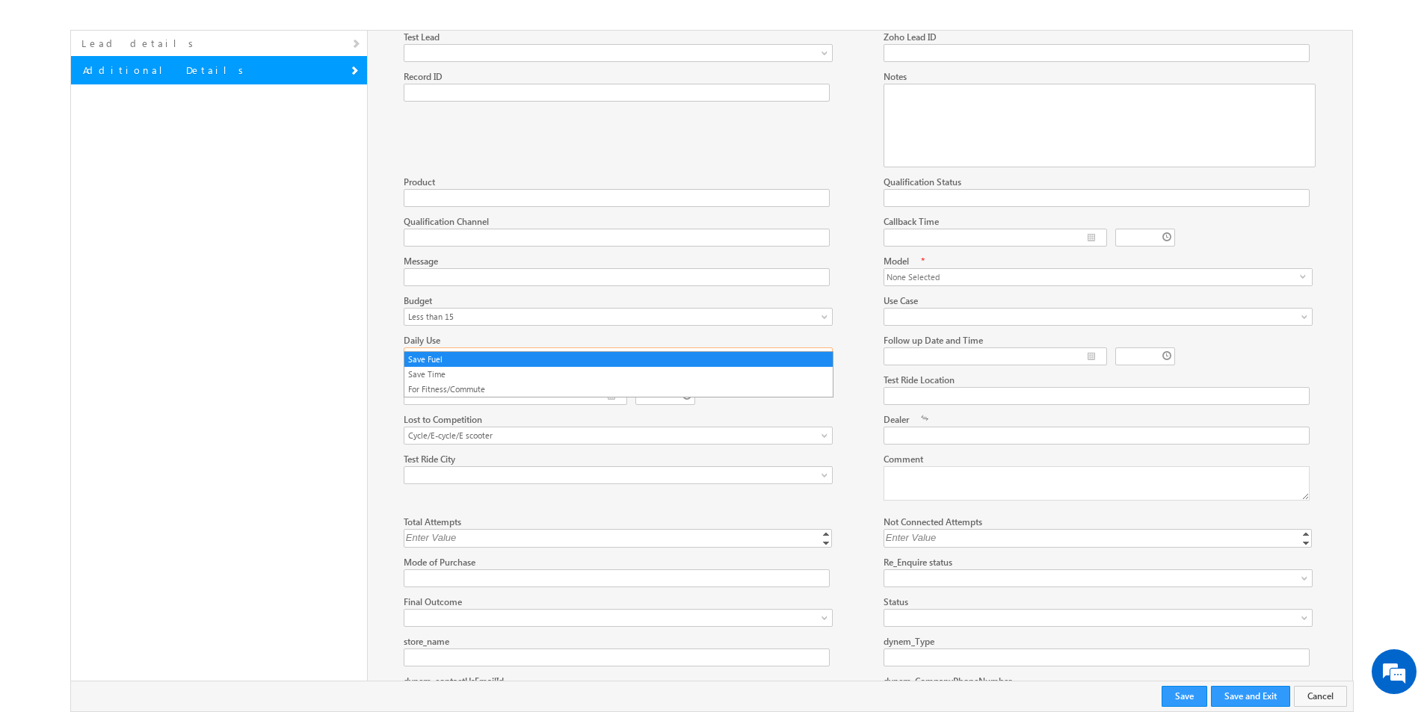
click at [632, 350] on span "Save Fuel" at bounding box center [609, 356] width 410 height 13
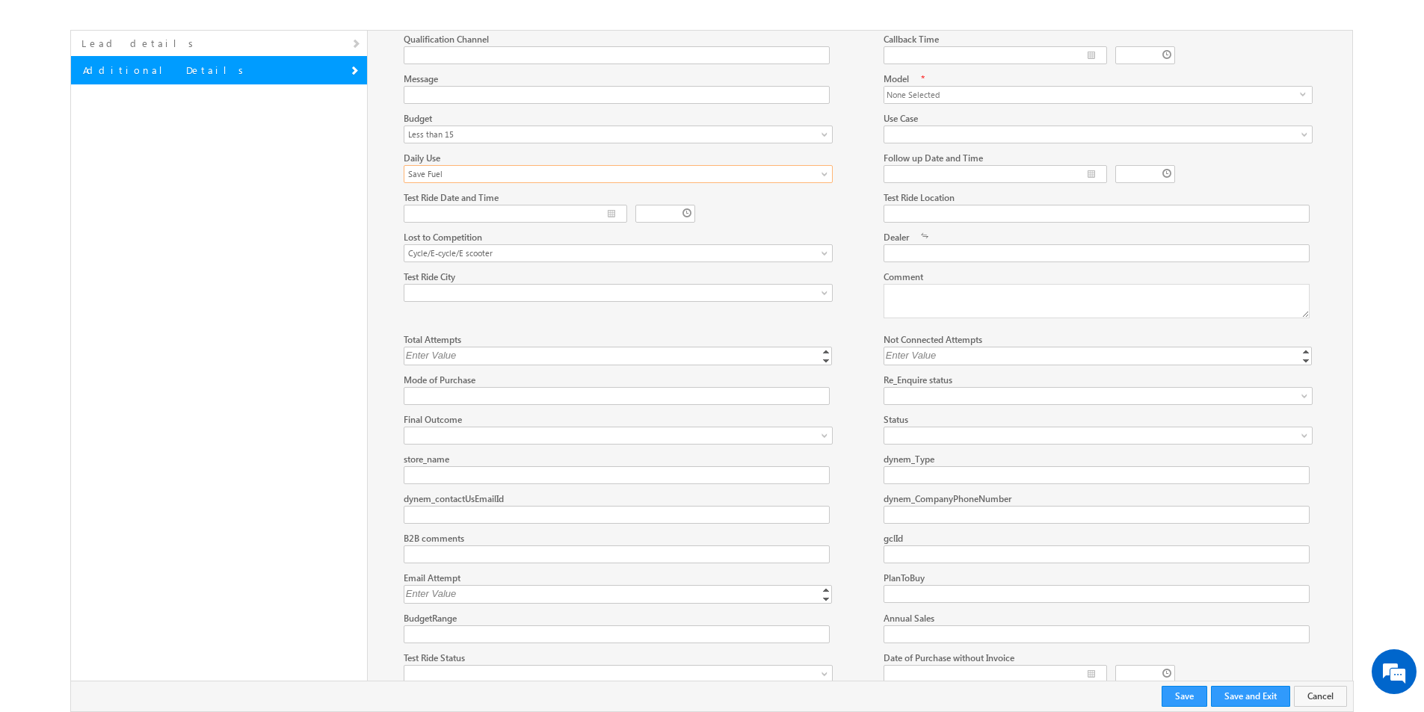
scroll to position [770, 0]
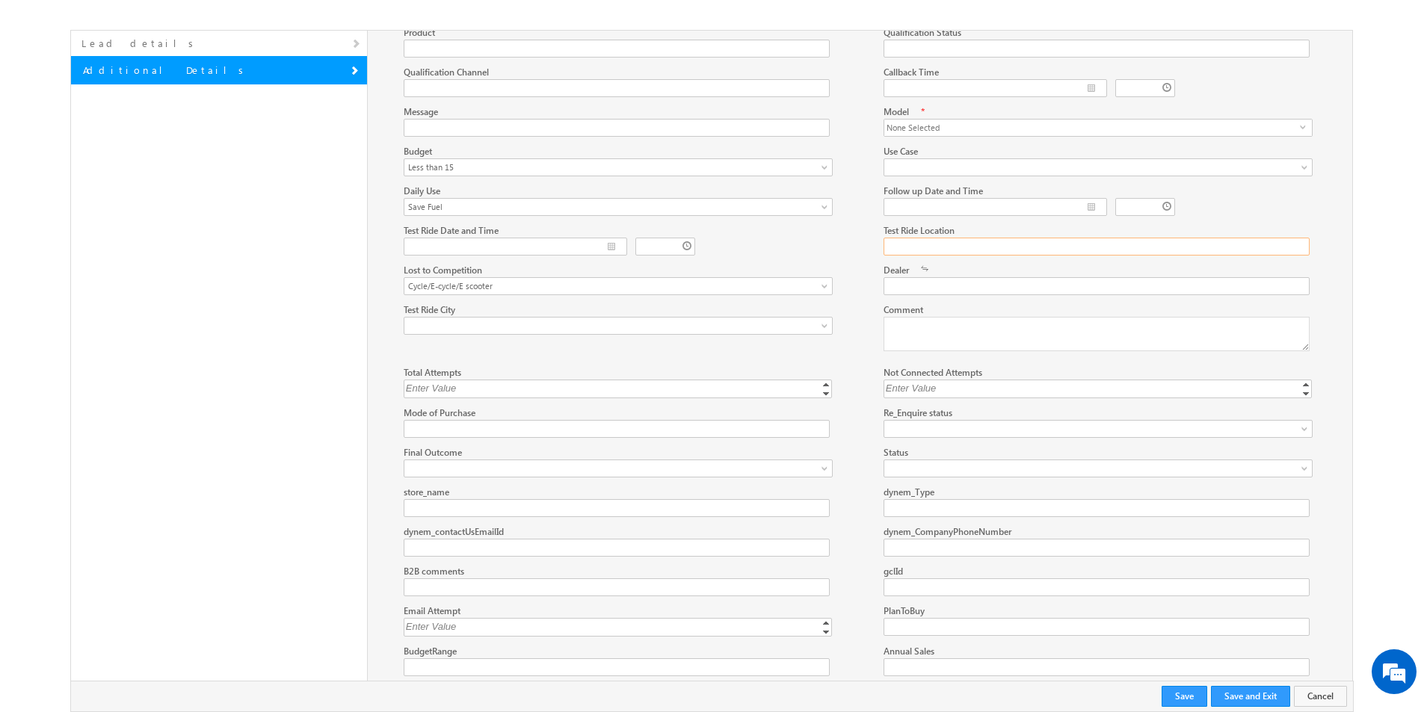
click at [937, 238] on input "Test Ride Location" at bounding box center [1097, 247] width 426 height 18
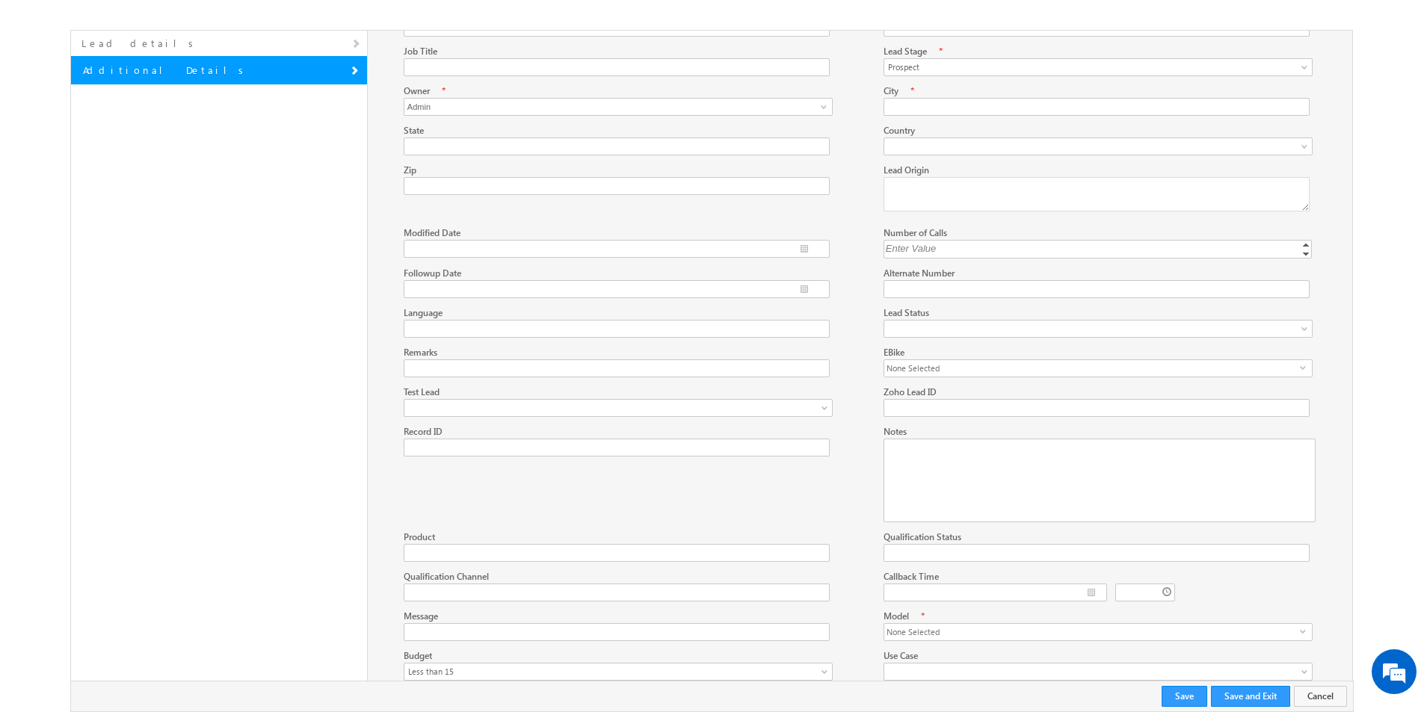
scroll to position [247, 0]
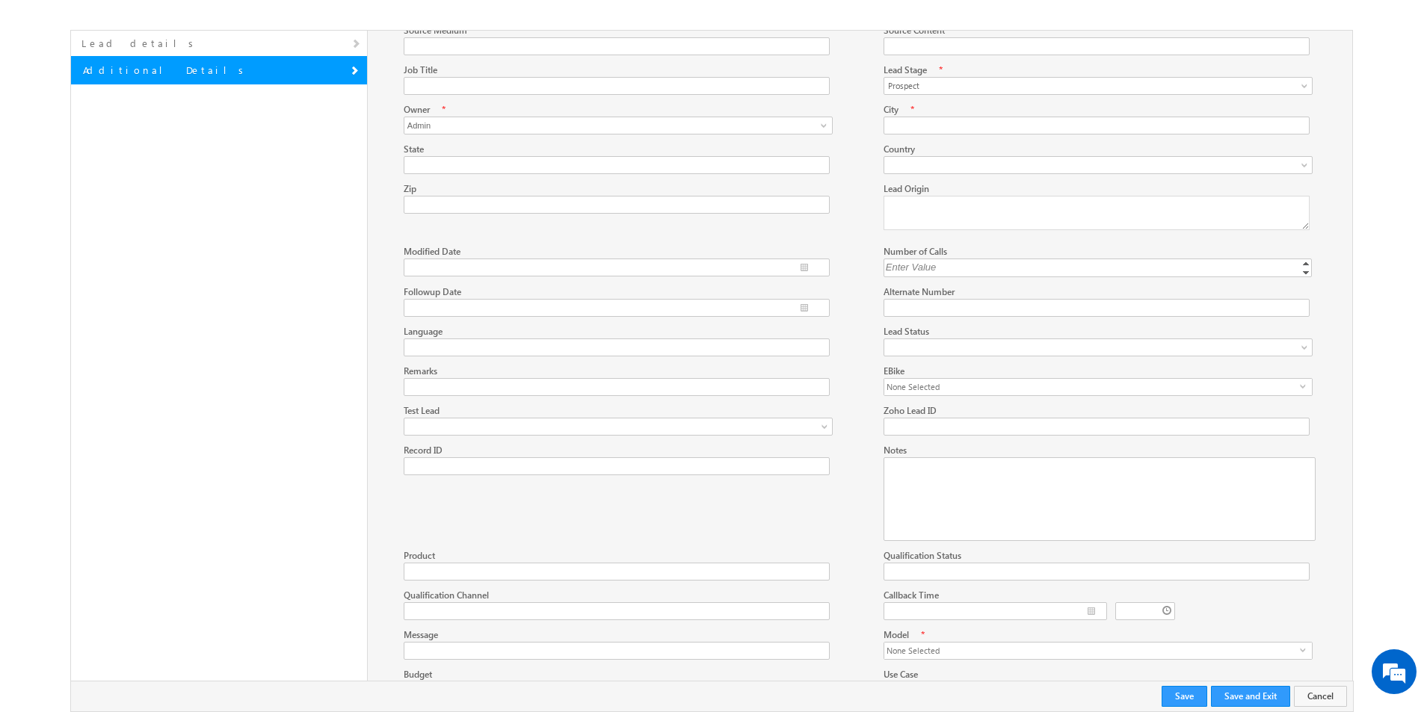
click at [931, 387] on div at bounding box center [904, 384] width 1000 height 40
click at [931, 380] on span "None Selected" at bounding box center [1092, 387] width 416 height 16
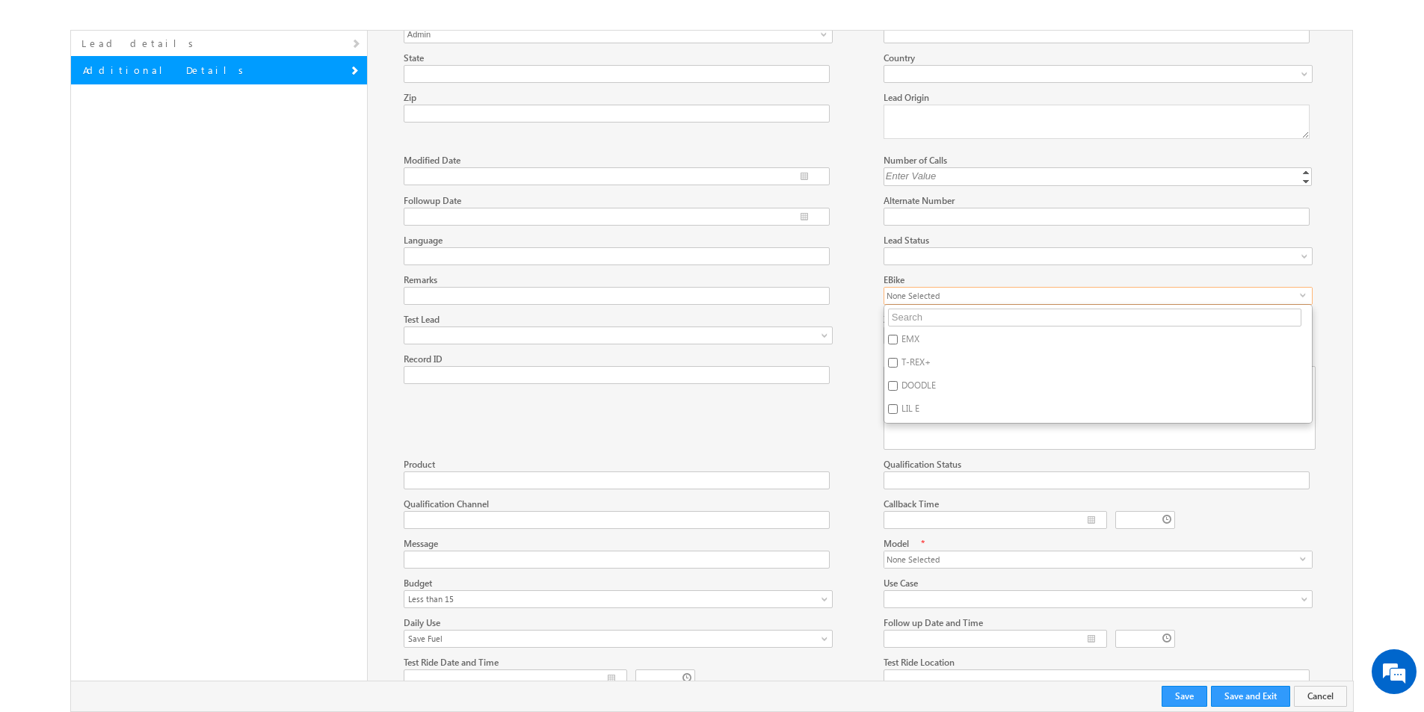
scroll to position [321, 0]
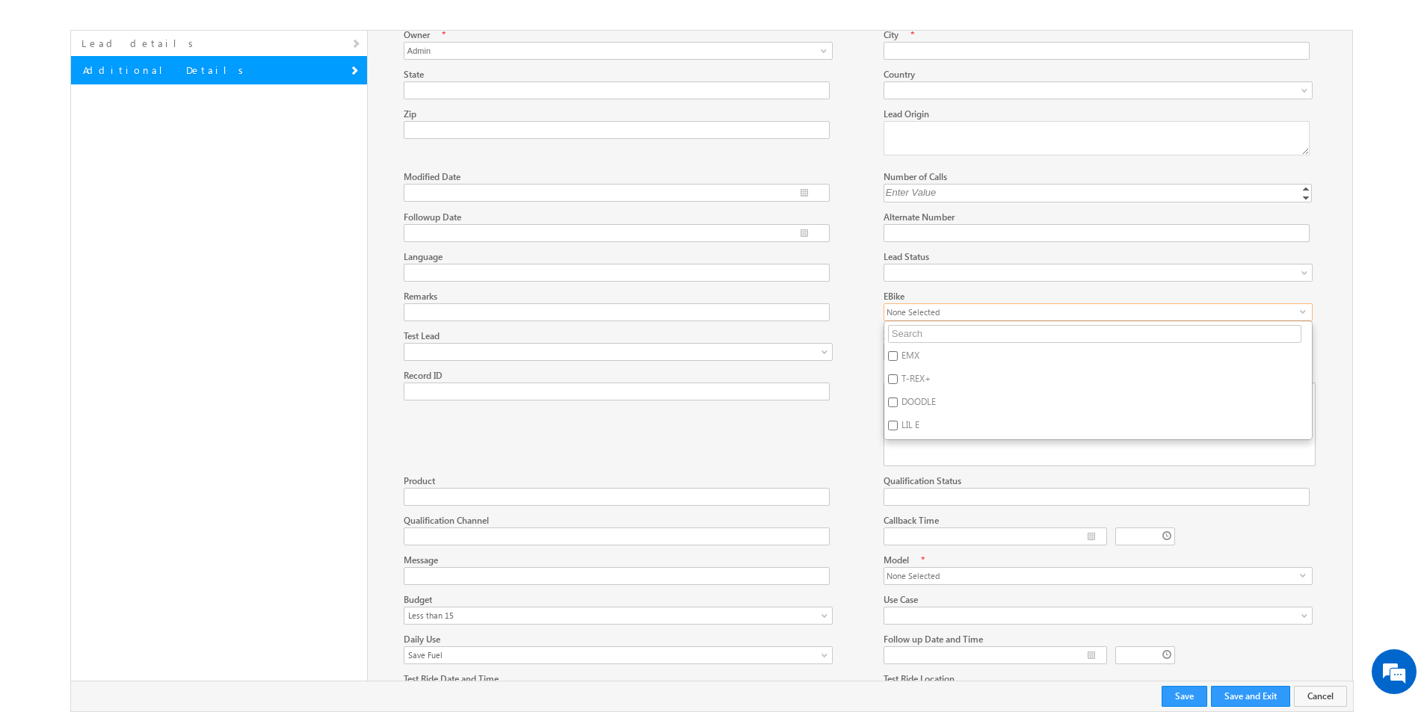
click at [869, 289] on div "Remarks" at bounding box center [644, 305] width 480 height 32
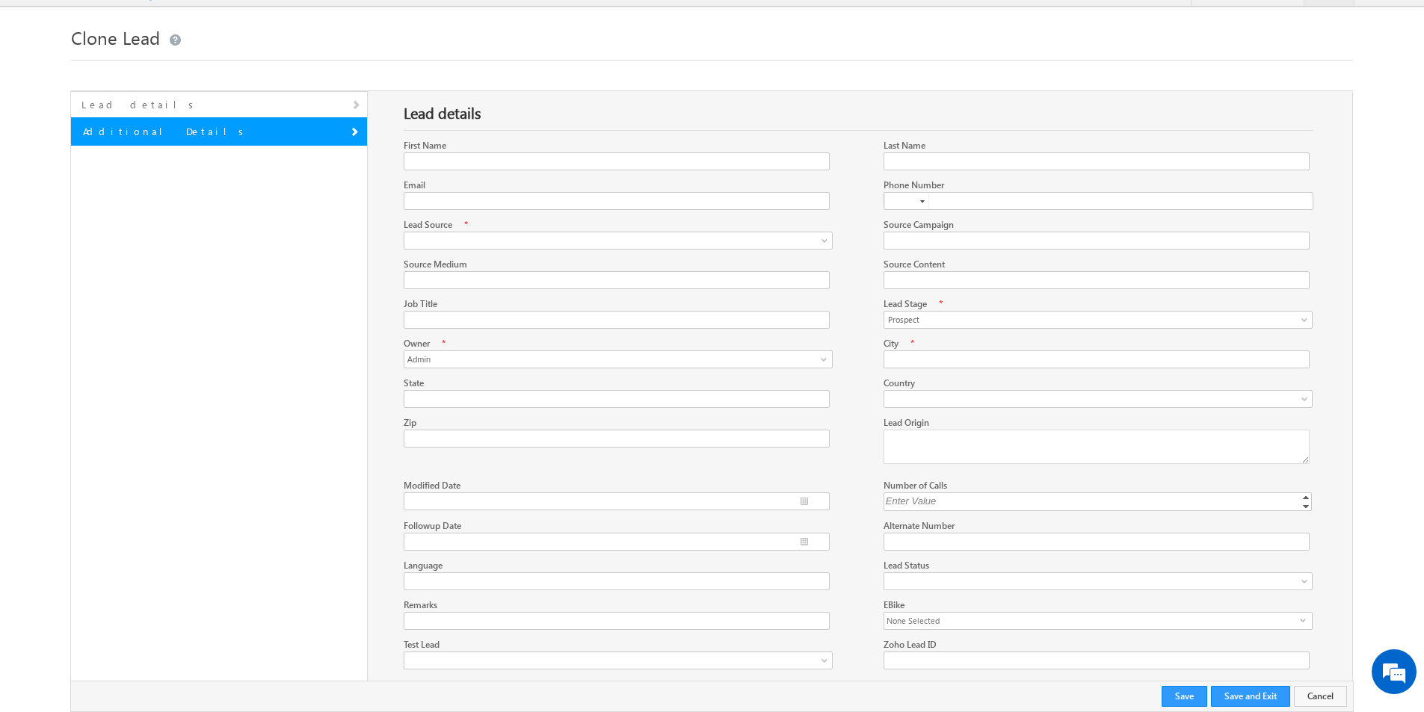
scroll to position [22, 0]
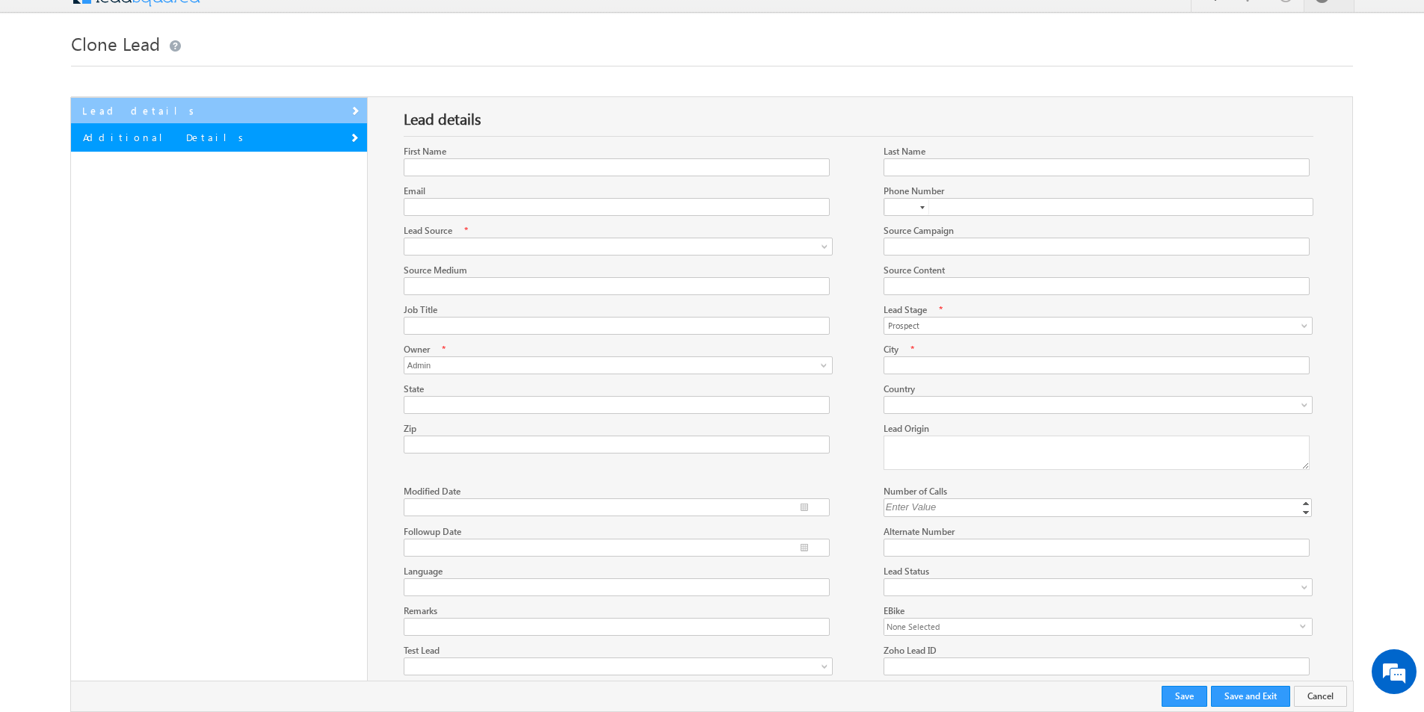
click at [327, 114] on link "Lead details" at bounding box center [219, 111] width 296 height 26
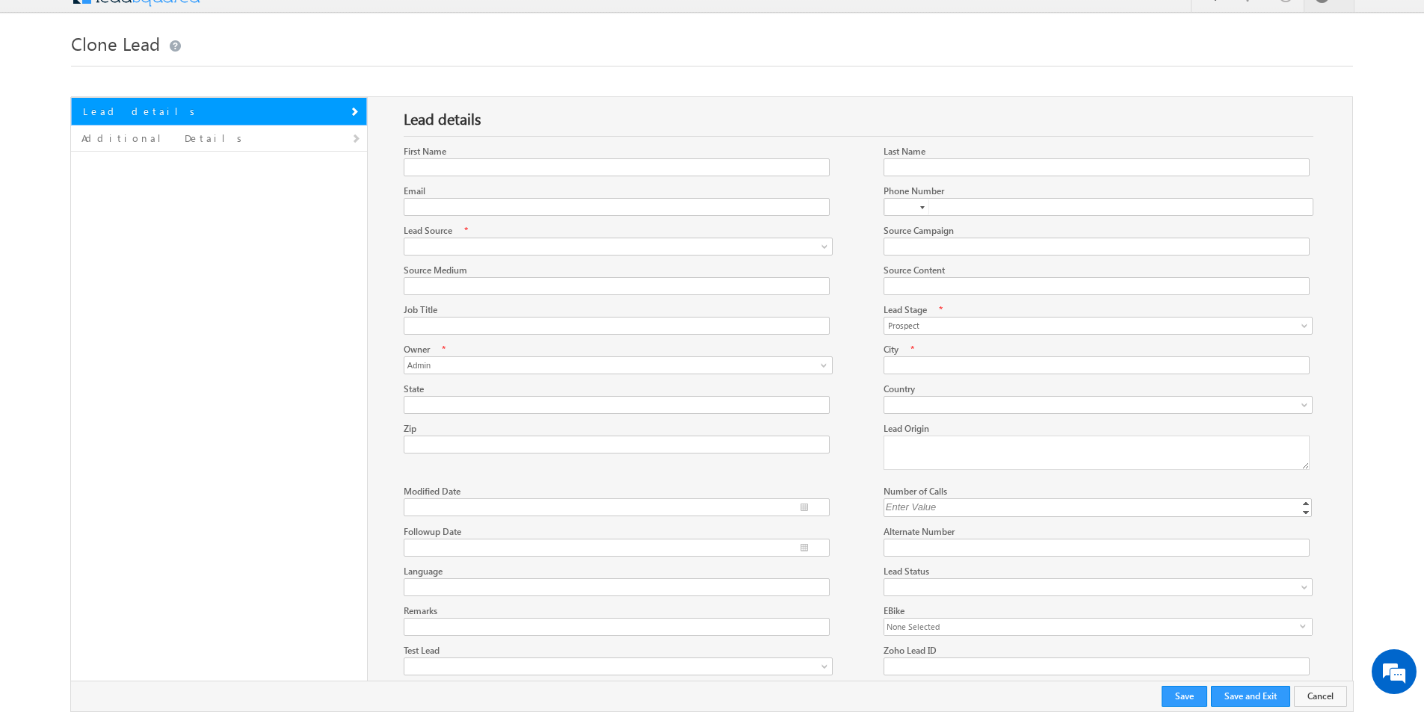
scroll to position [89, 0]
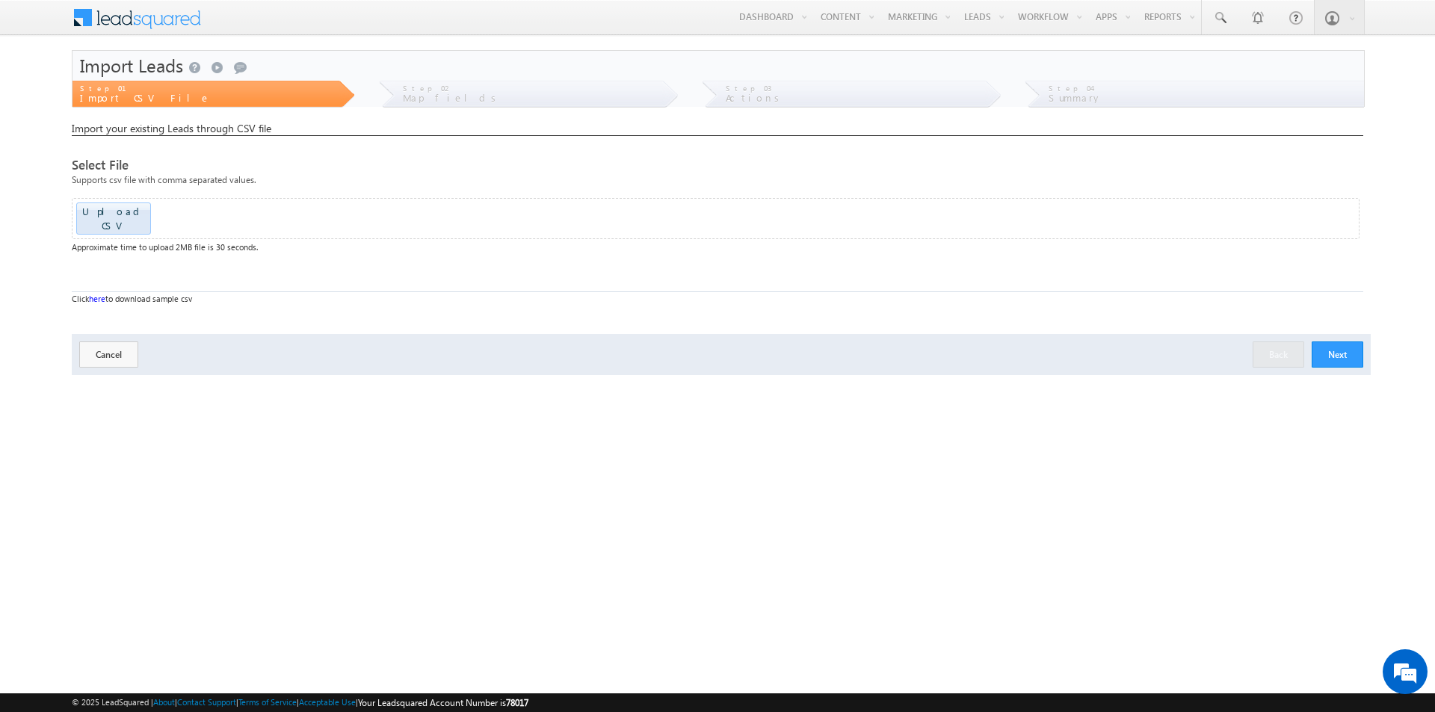
click at [202, 184] on div "Supports csv file with comma separated values." at bounding box center [718, 185] width 1292 height 26
click at [92, 294] on link "here" at bounding box center [97, 299] width 16 height 10
